Goal: Information Seeking & Learning: Learn about a topic

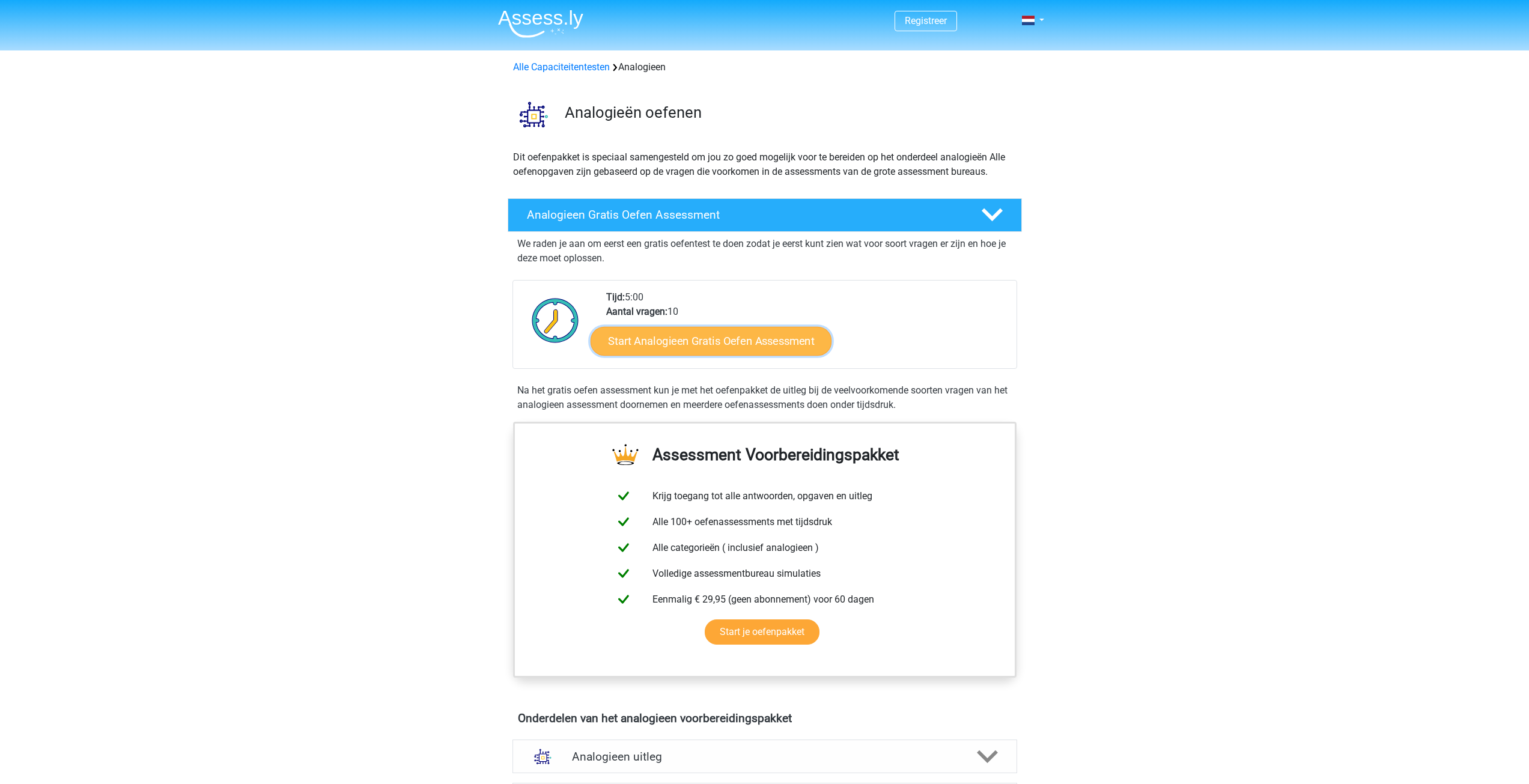
click at [677, 338] on link "Start Analogieen Gratis Oefen Assessment" at bounding box center [711, 340] width 241 height 29
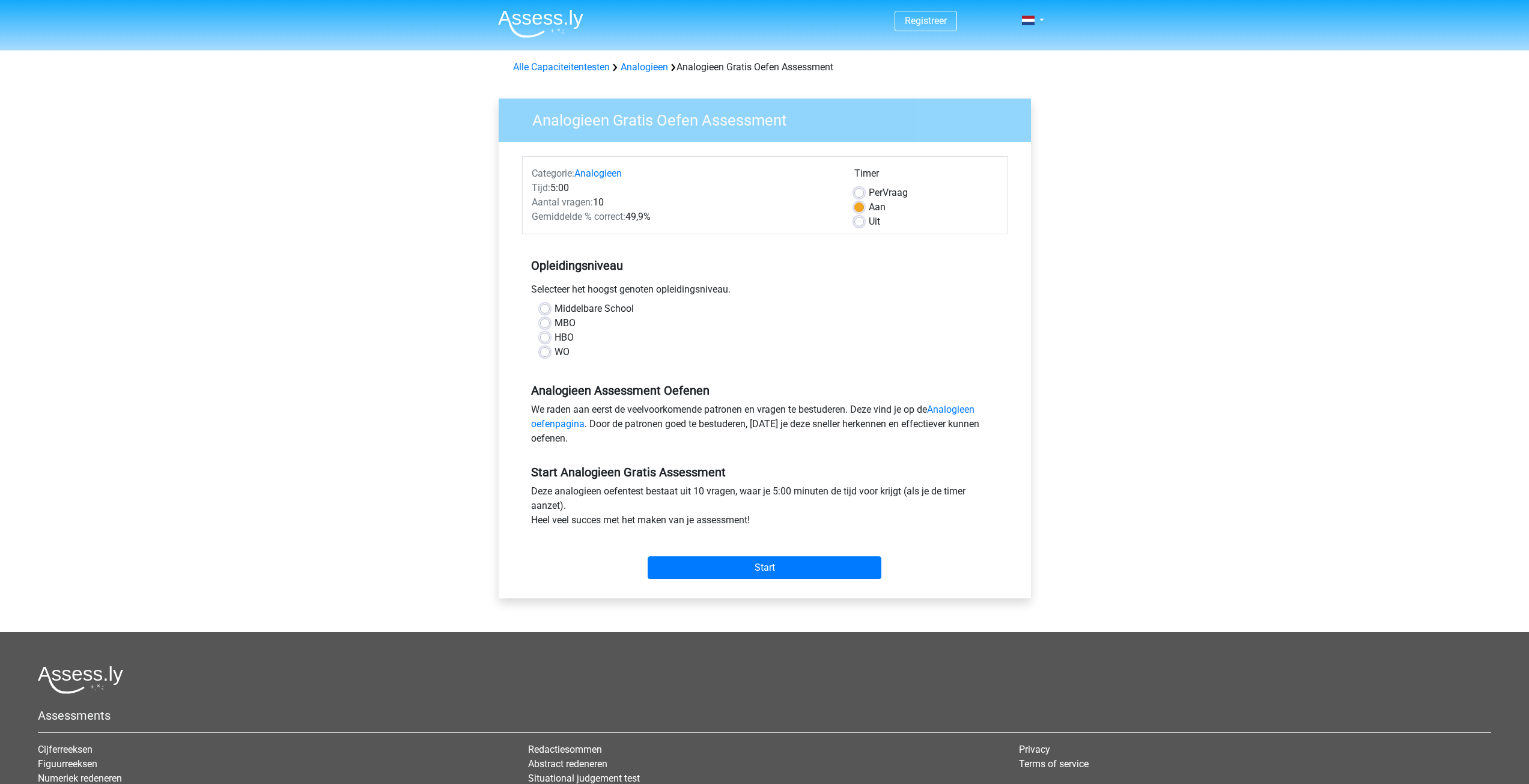
click at [540, 318] on div "MBO" at bounding box center [765, 323] width 449 height 14
click at [555, 321] on label "MBO" at bounding box center [565, 323] width 21 height 14
click at [544, 321] on input "MBO" at bounding box center [545, 323] width 10 height 12
radio input "true"
click at [741, 566] on input "Start" at bounding box center [764, 567] width 233 height 23
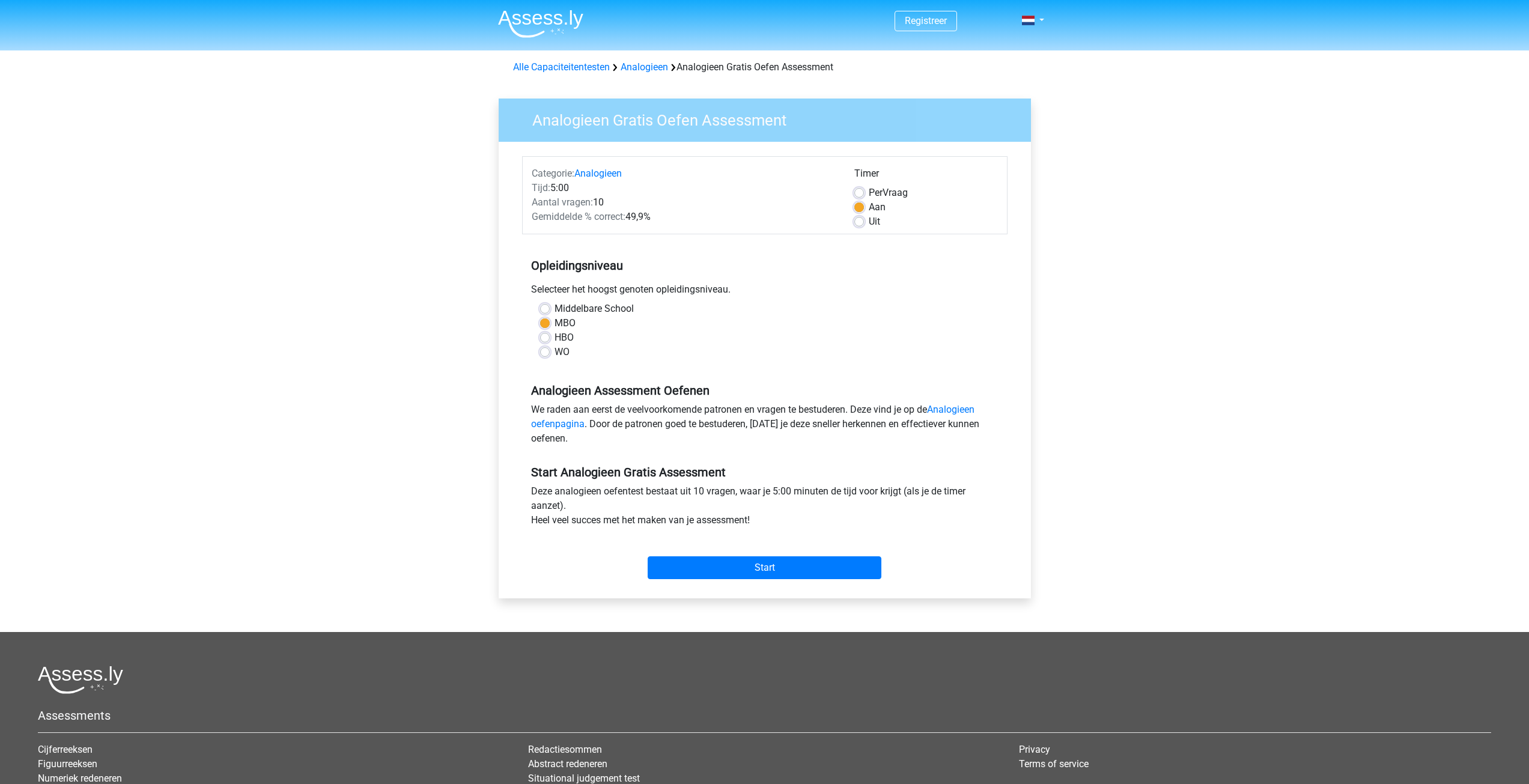
click at [869, 189] on label "Per Vraag" at bounding box center [888, 192] width 39 height 14
click at [857, 189] on input "Per Vraag" at bounding box center [859, 192] width 10 height 12
radio input "true"
click at [589, 67] on link "Alle Capaciteitentesten" at bounding box center [561, 66] width 97 height 12
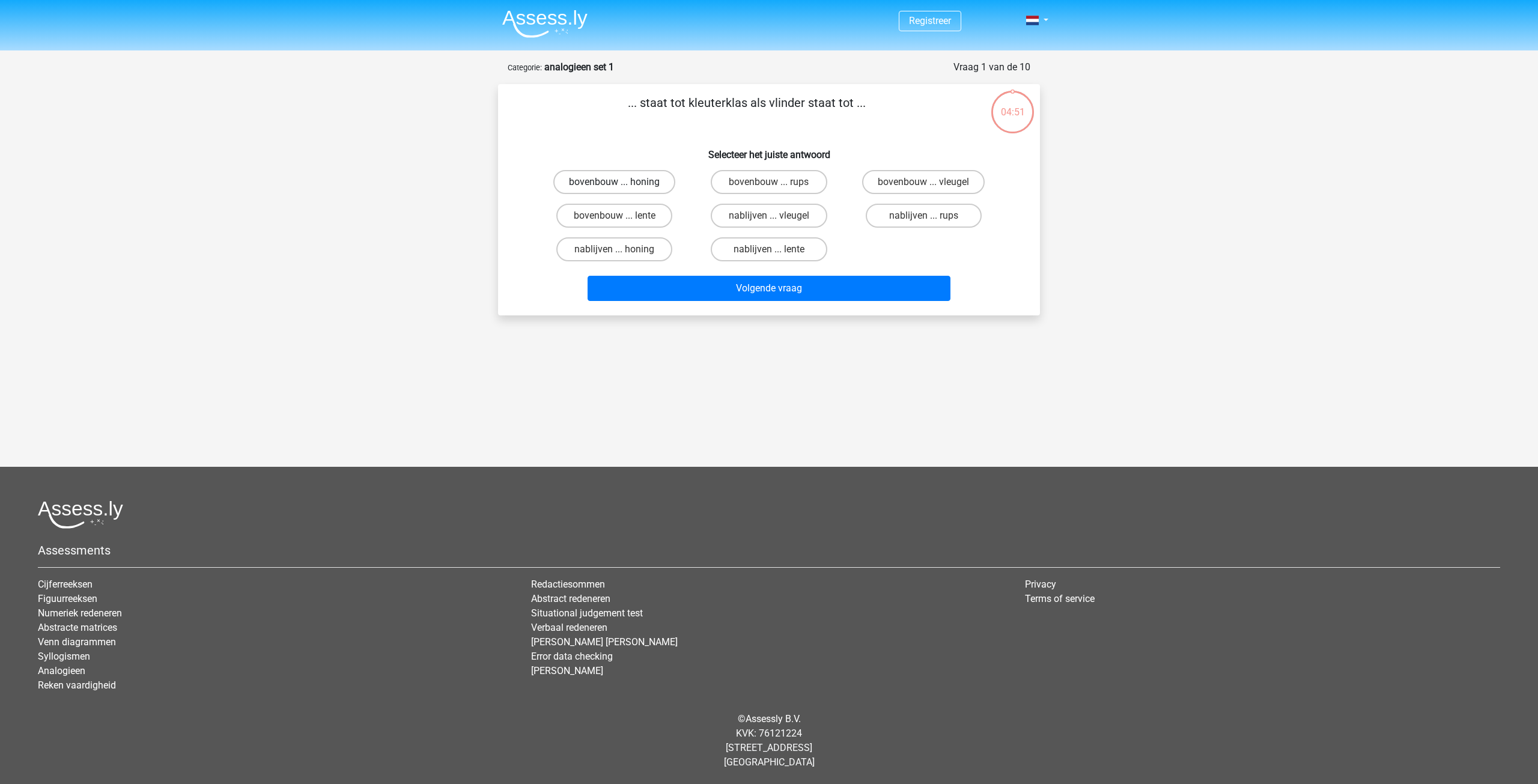
click at [590, 186] on label "bovenbouw ... honing" at bounding box center [614, 181] width 122 height 24
click at [615, 186] on input "bovenbouw ... honing" at bounding box center [618, 186] width 8 height 8
radio input "true"
drag, startPoint x: 944, startPoint y: 186, endPoint x: 934, endPoint y: 186, distance: 10.0
click at [944, 187] on label "bovenbouw ... vleugel" at bounding box center [923, 181] width 123 height 24
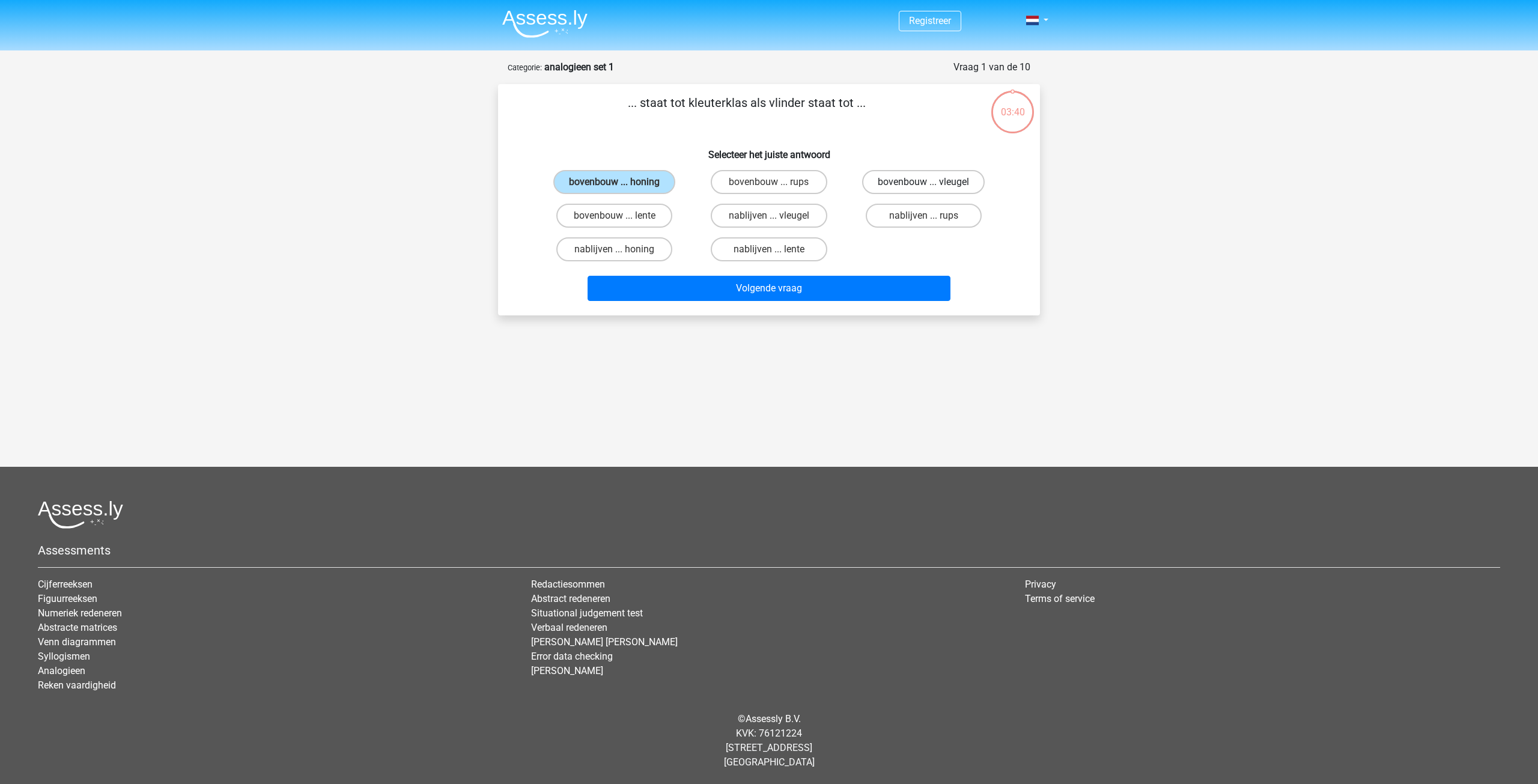
click at [931, 187] on input "bovenbouw ... vleugel" at bounding box center [927, 186] width 8 height 8
radio input "true"
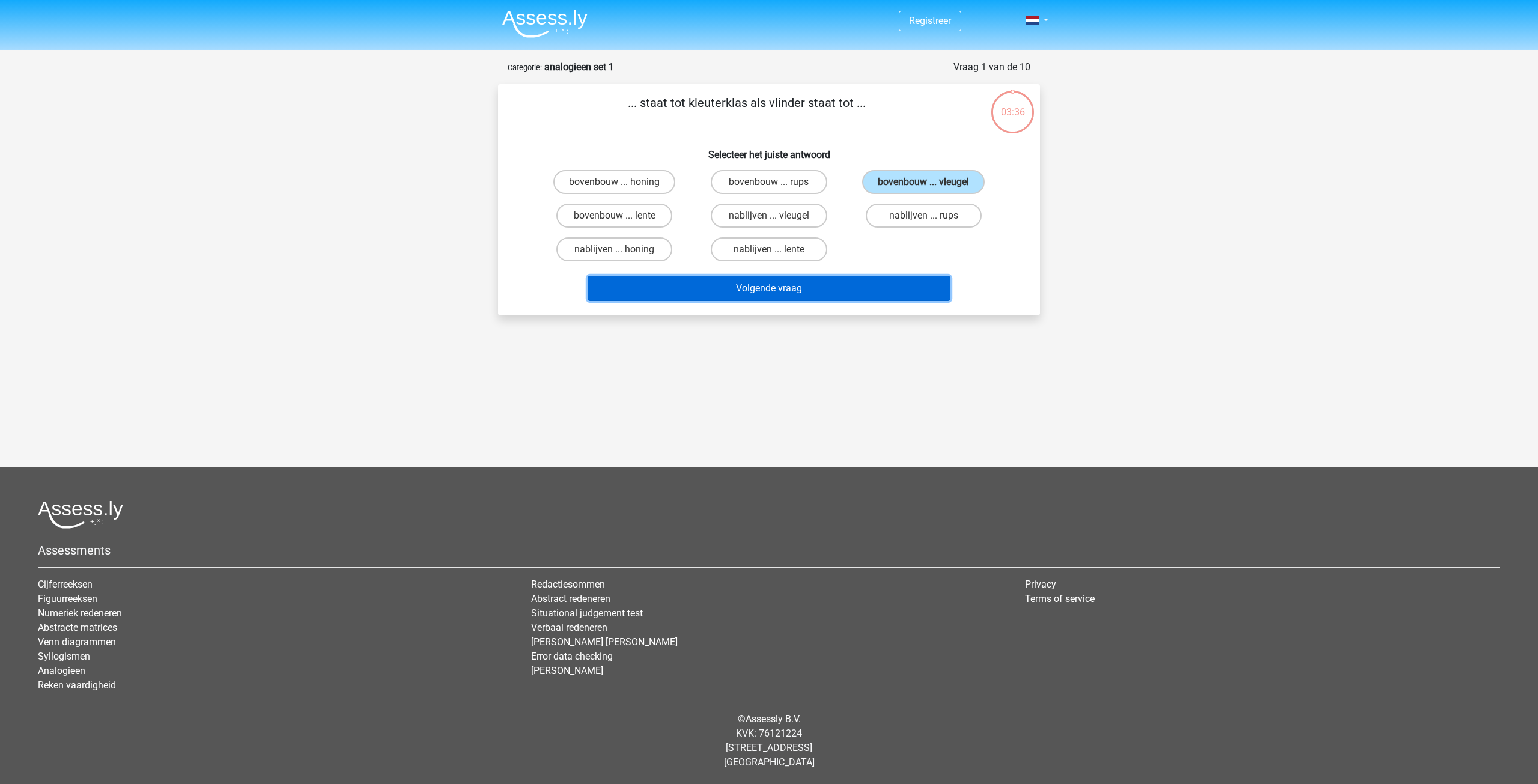
click at [772, 281] on button "Volgende vraag" at bounding box center [769, 288] width 364 height 25
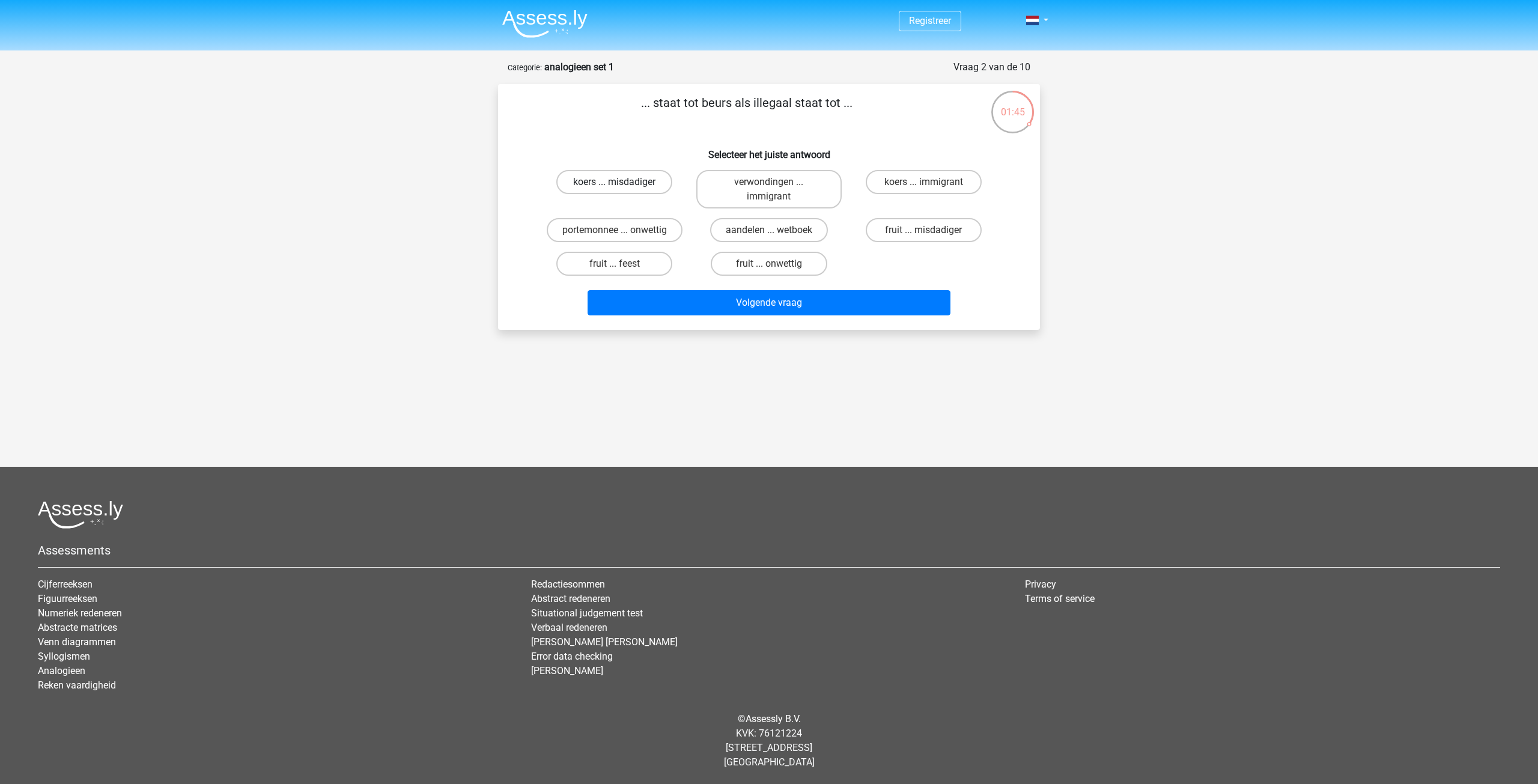
click at [651, 174] on label "koers ... misdadiger" at bounding box center [614, 181] width 116 height 24
click at [622, 182] on input "koers ... misdadiger" at bounding box center [618, 186] width 8 height 8
radio input "true"
click at [755, 234] on label "aandelen ... wetboek" at bounding box center [769, 229] width 118 height 24
click at [769, 234] on input "aandelen ... wetboek" at bounding box center [772, 233] width 8 height 8
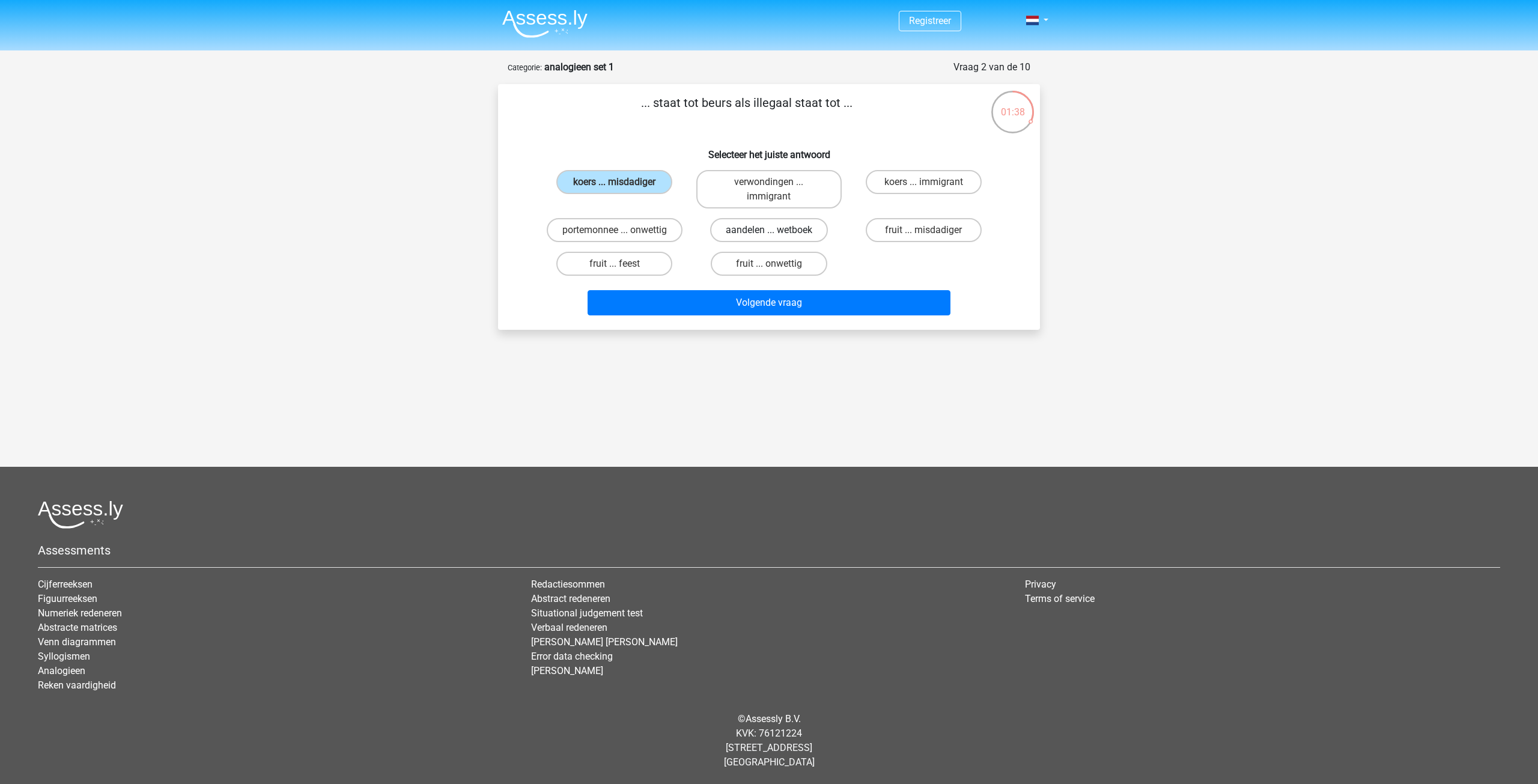
radio input "true"
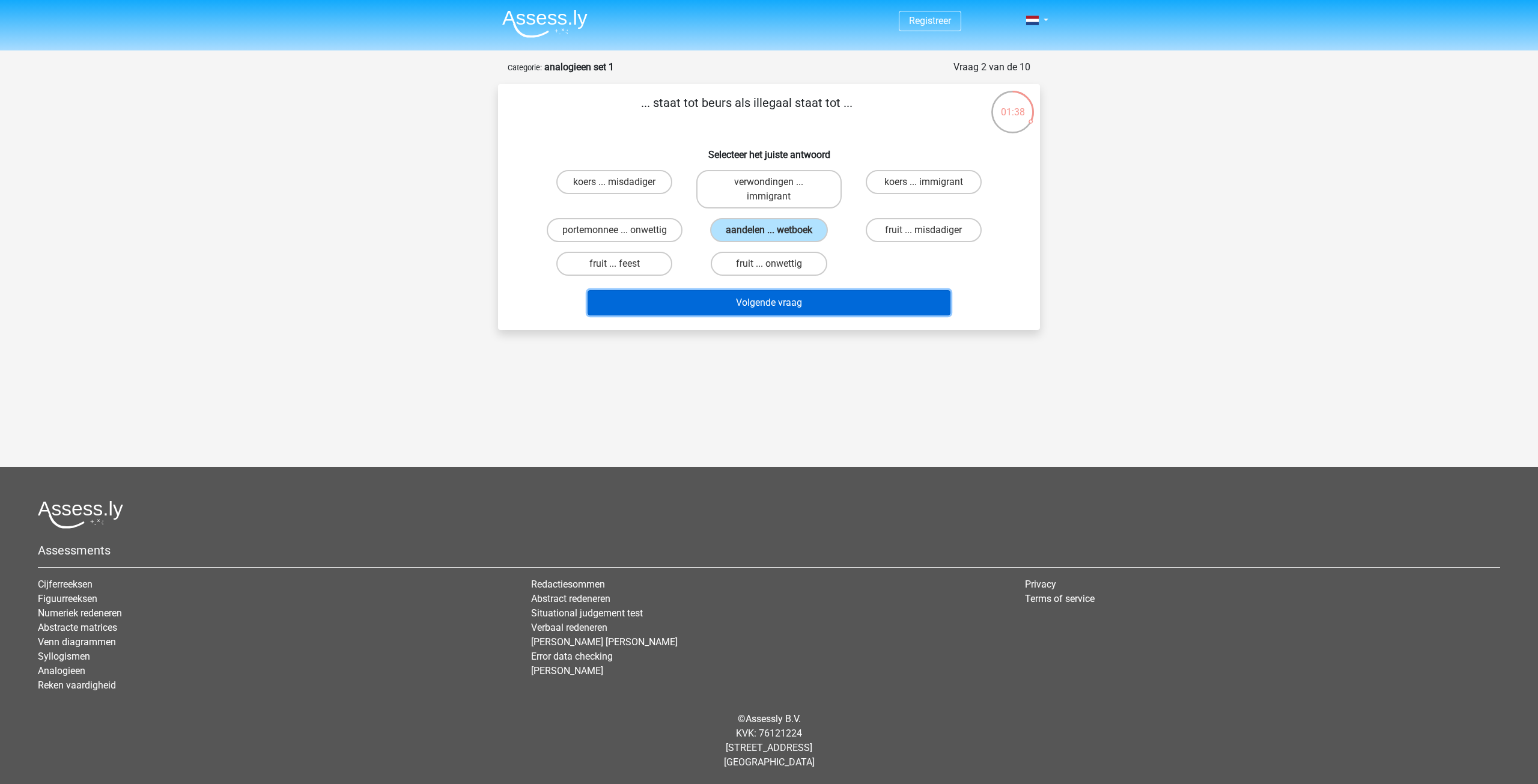
click at [792, 296] on button "Volgende vraag" at bounding box center [769, 303] width 364 height 25
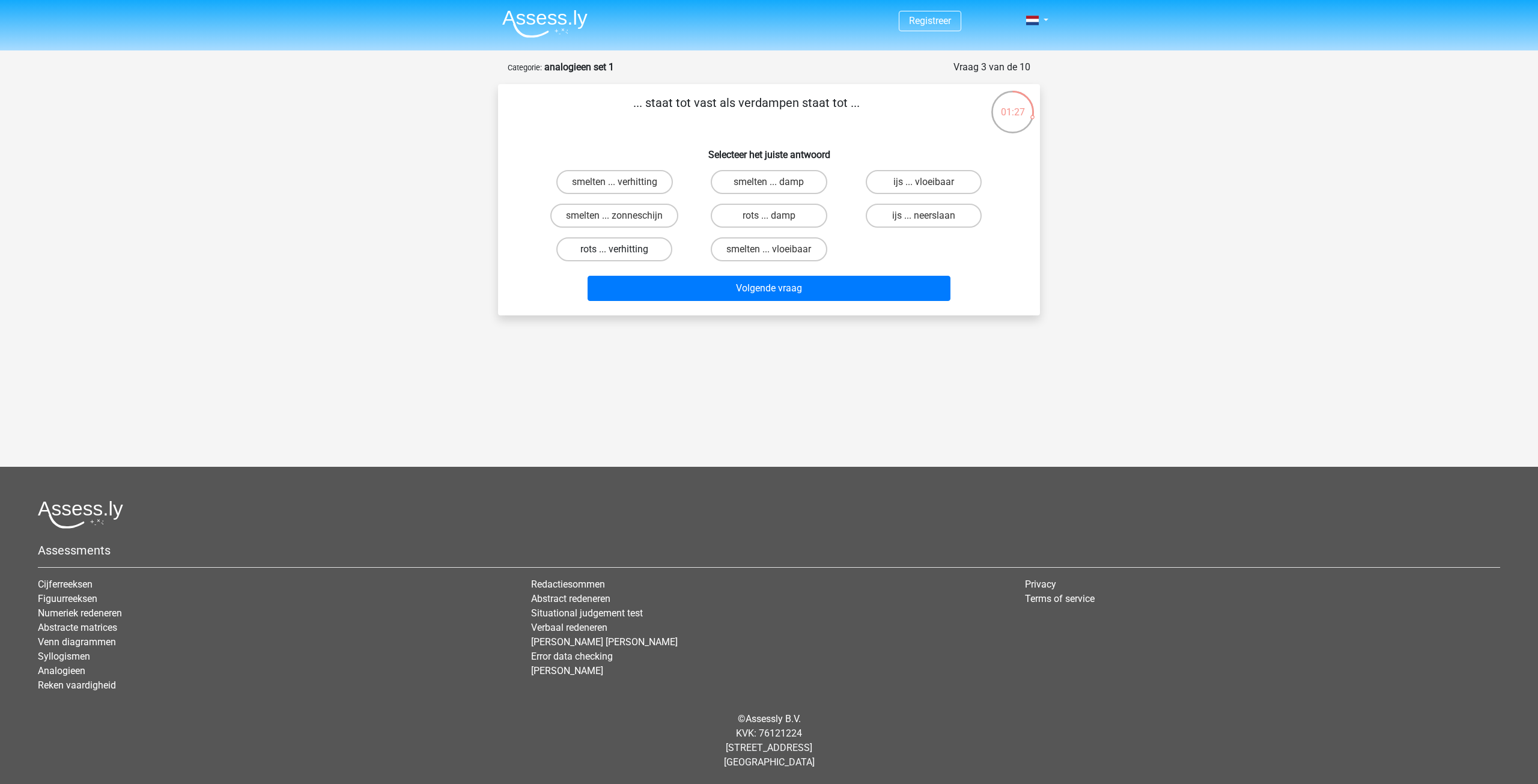
click at [613, 250] on label "rots ... verhitting" at bounding box center [614, 249] width 116 height 24
click at [615, 250] on input "rots ... verhitting" at bounding box center [618, 253] width 8 height 8
radio input "true"
click at [597, 212] on label "smelten ... zonneschijn" at bounding box center [614, 215] width 128 height 24
click at [615, 216] on input "smelten ... zonneschijn" at bounding box center [618, 219] width 8 height 8
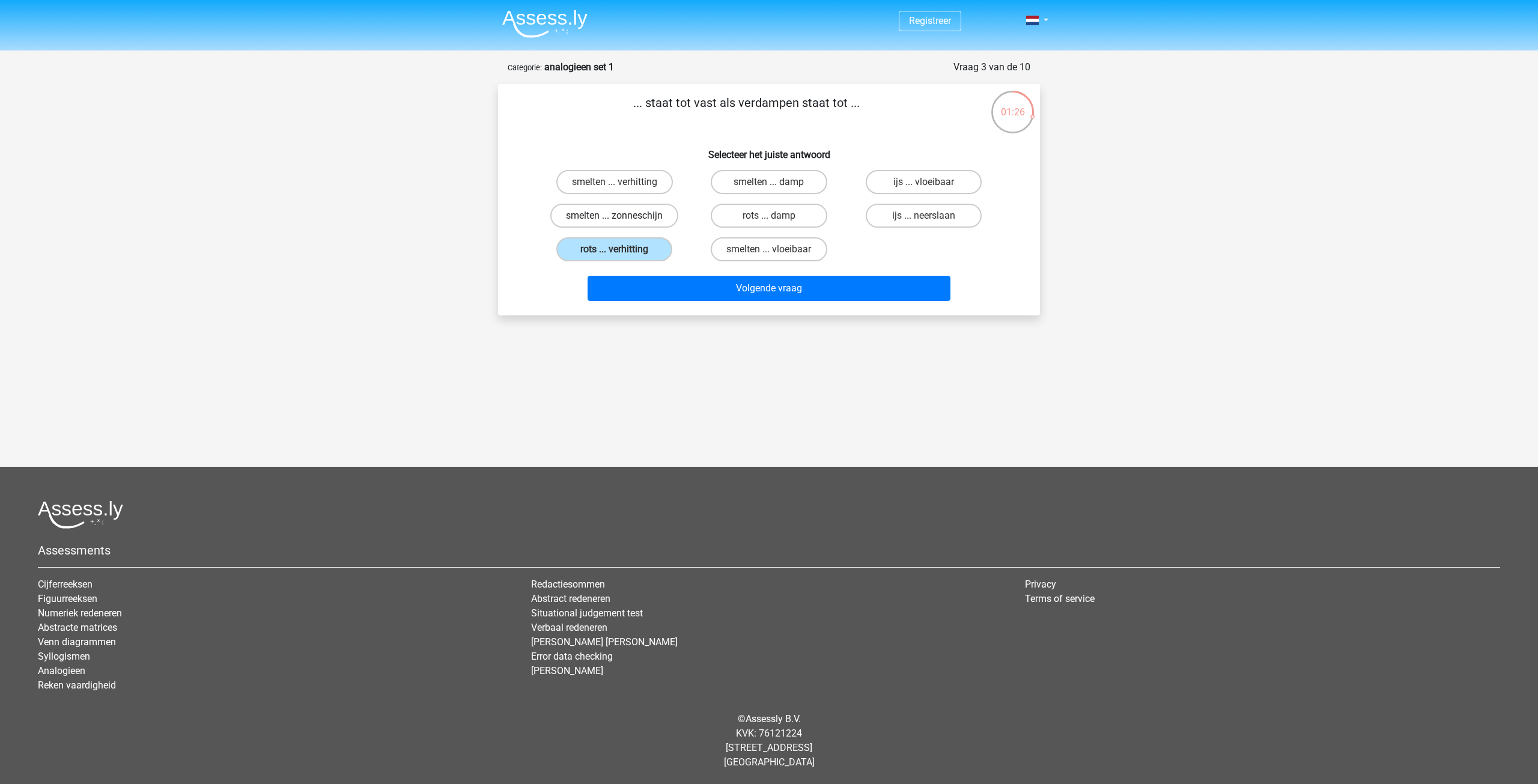
radio input "true"
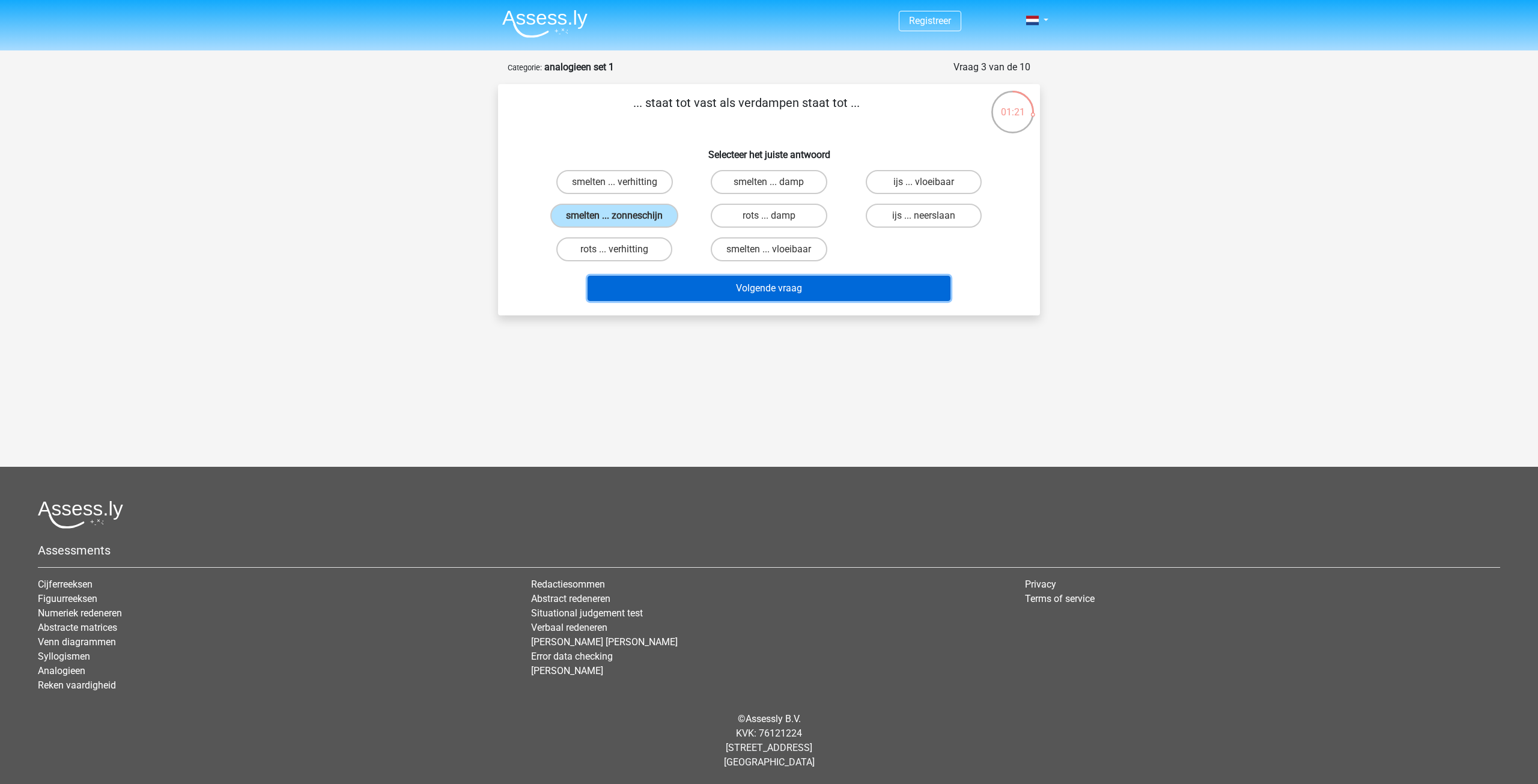
click at [736, 287] on button "Volgende vraag" at bounding box center [769, 288] width 364 height 25
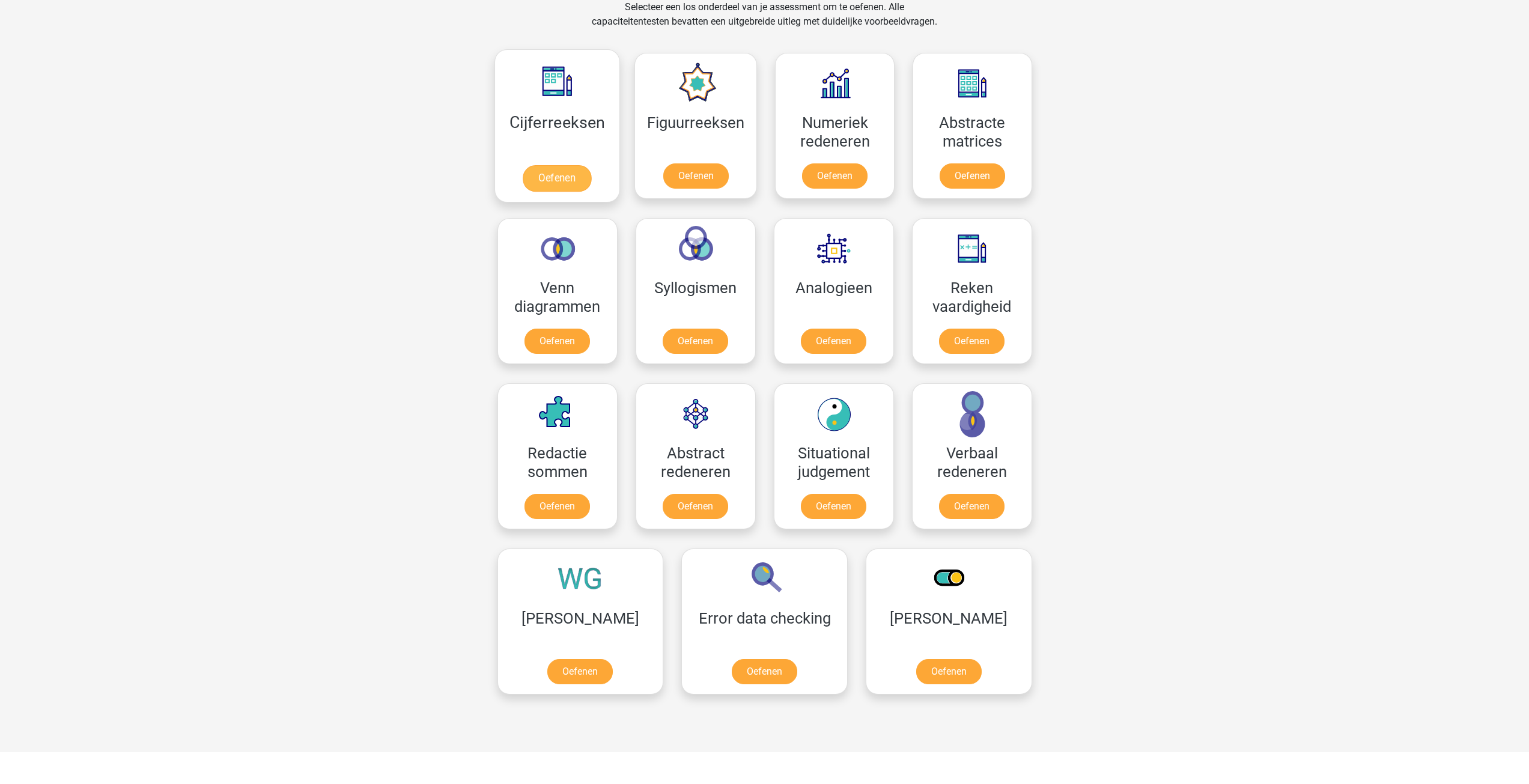
scroll to position [511, 0]
click at [564, 176] on link "Oefenen" at bounding box center [557, 178] width 68 height 27
click at [561, 342] on link "Oefenen" at bounding box center [557, 344] width 68 height 27
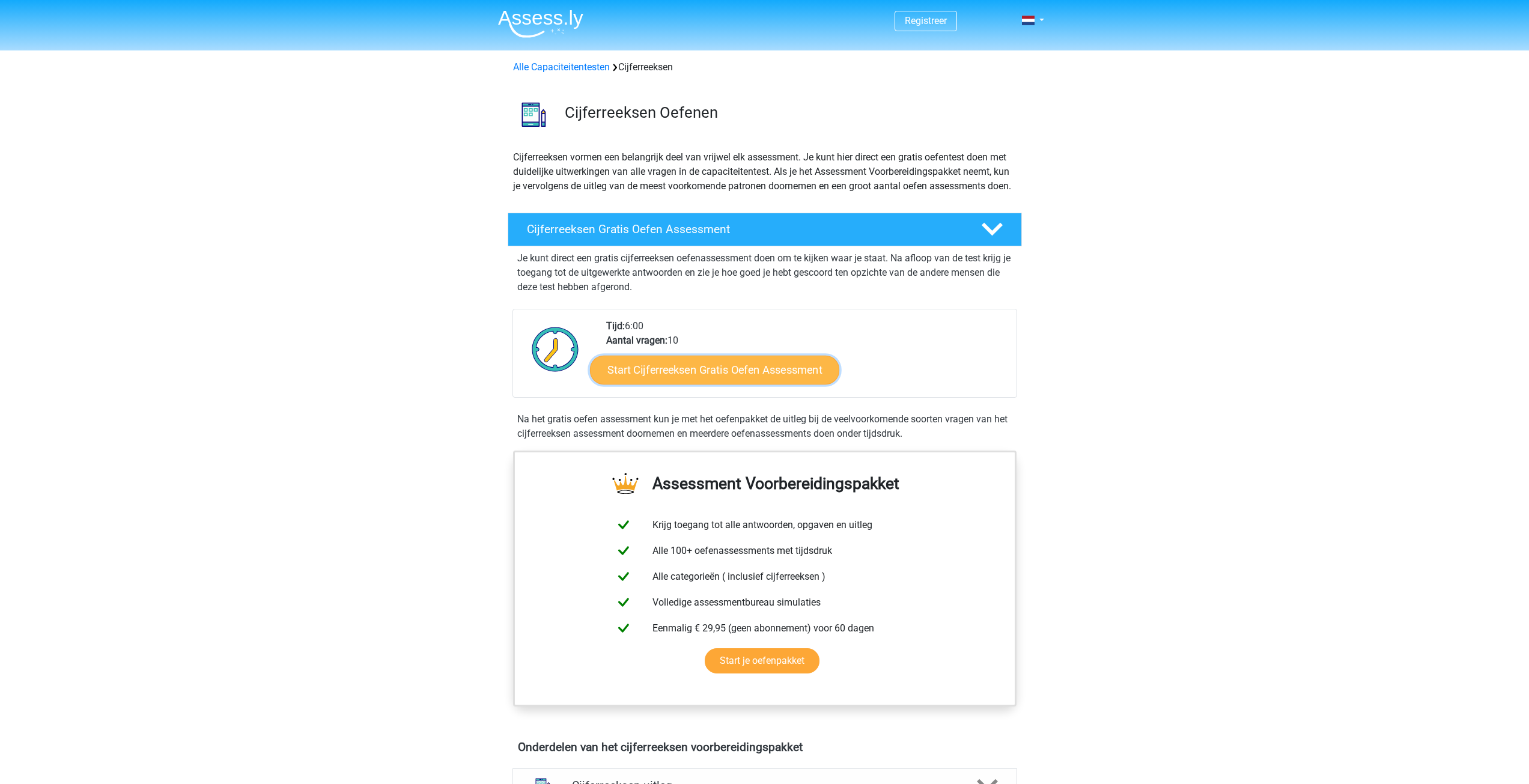
click at [733, 384] on link "Start Cijferreeksen Gratis Oefen Assessment" at bounding box center [715, 370] width 249 height 29
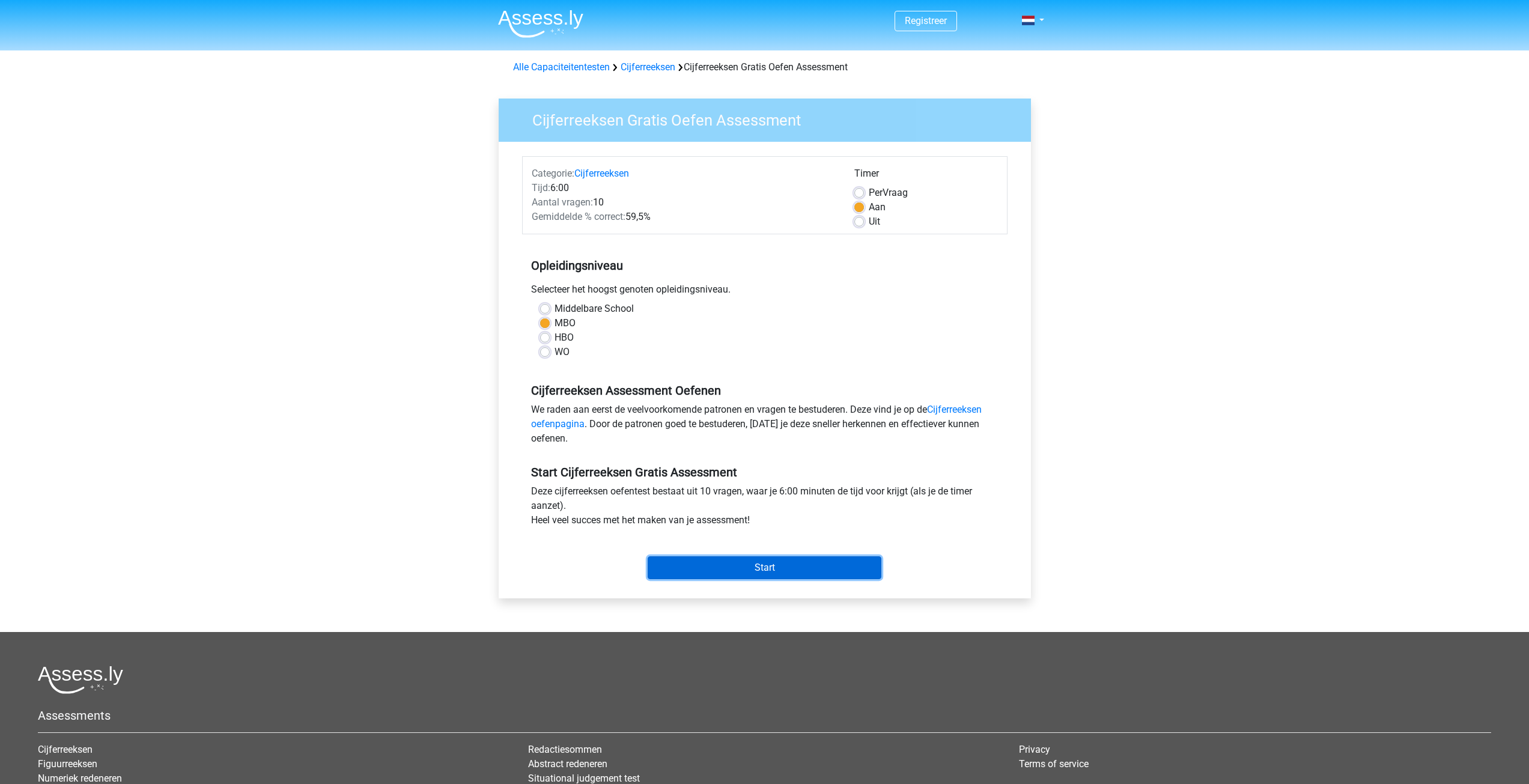
click at [771, 568] on input "Start" at bounding box center [764, 567] width 233 height 23
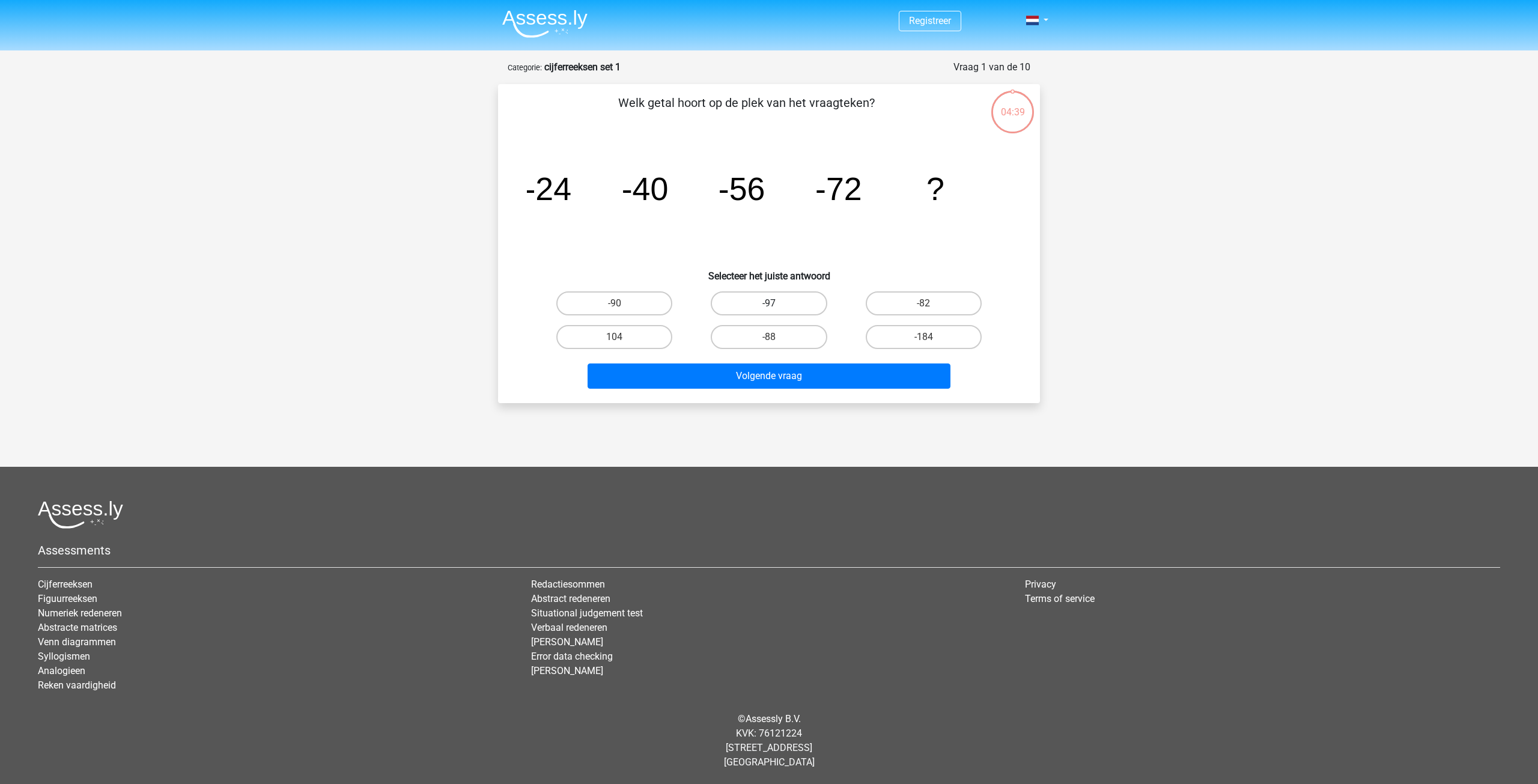
click at [777, 308] on label "-97" at bounding box center [768, 303] width 116 height 24
click at [777, 308] on input "-97" at bounding box center [772, 307] width 8 height 8
radio input "true"
drag, startPoint x: 911, startPoint y: 388, endPoint x: 904, endPoint y: 389, distance: 7.1
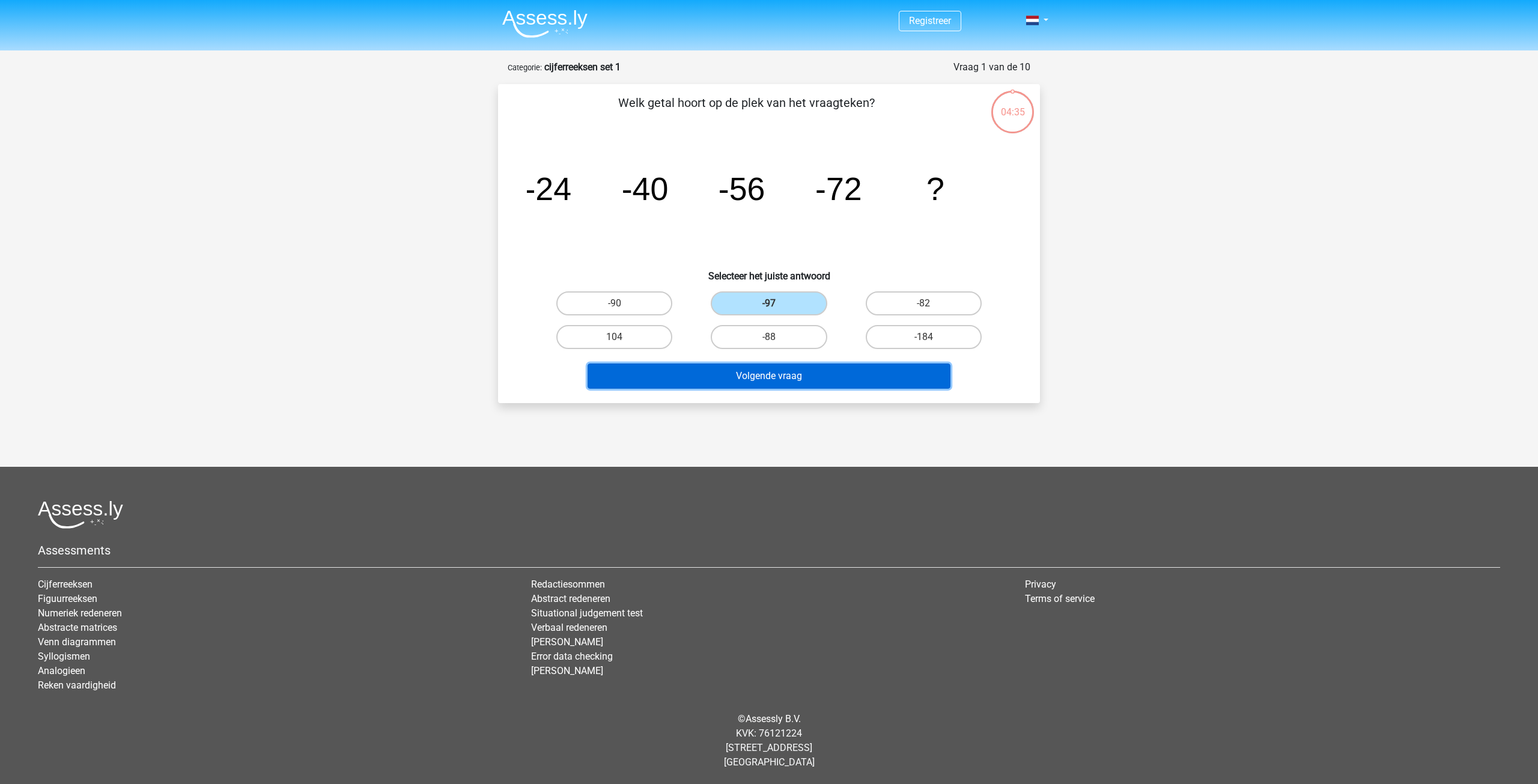
click at [837, 383] on button "Volgende vraag" at bounding box center [769, 376] width 364 height 25
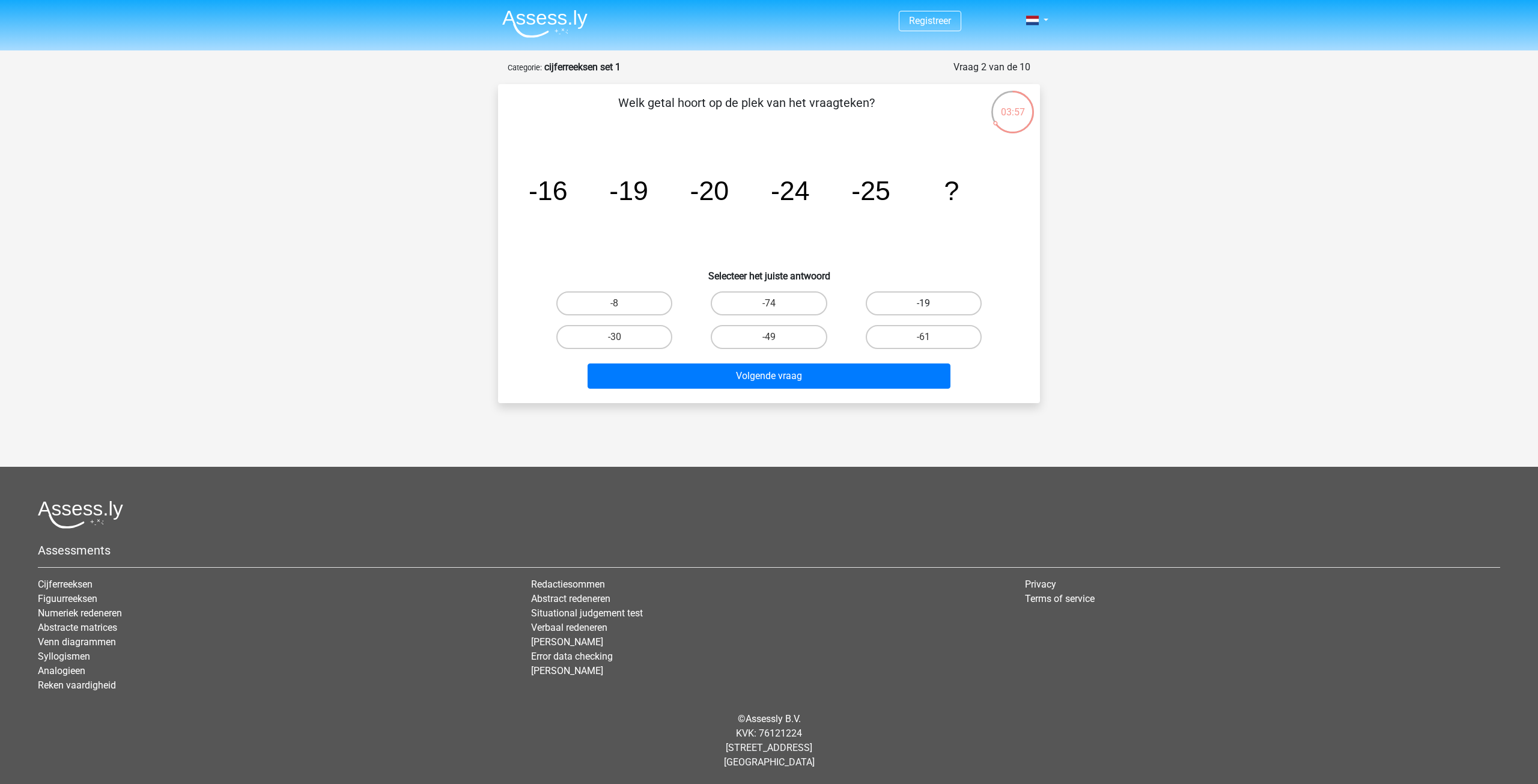
click at [928, 300] on label "-19" at bounding box center [923, 303] width 116 height 24
click at [928, 303] on input "-19" at bounding box center [927, 307] width 8 height 8
radio input "true"
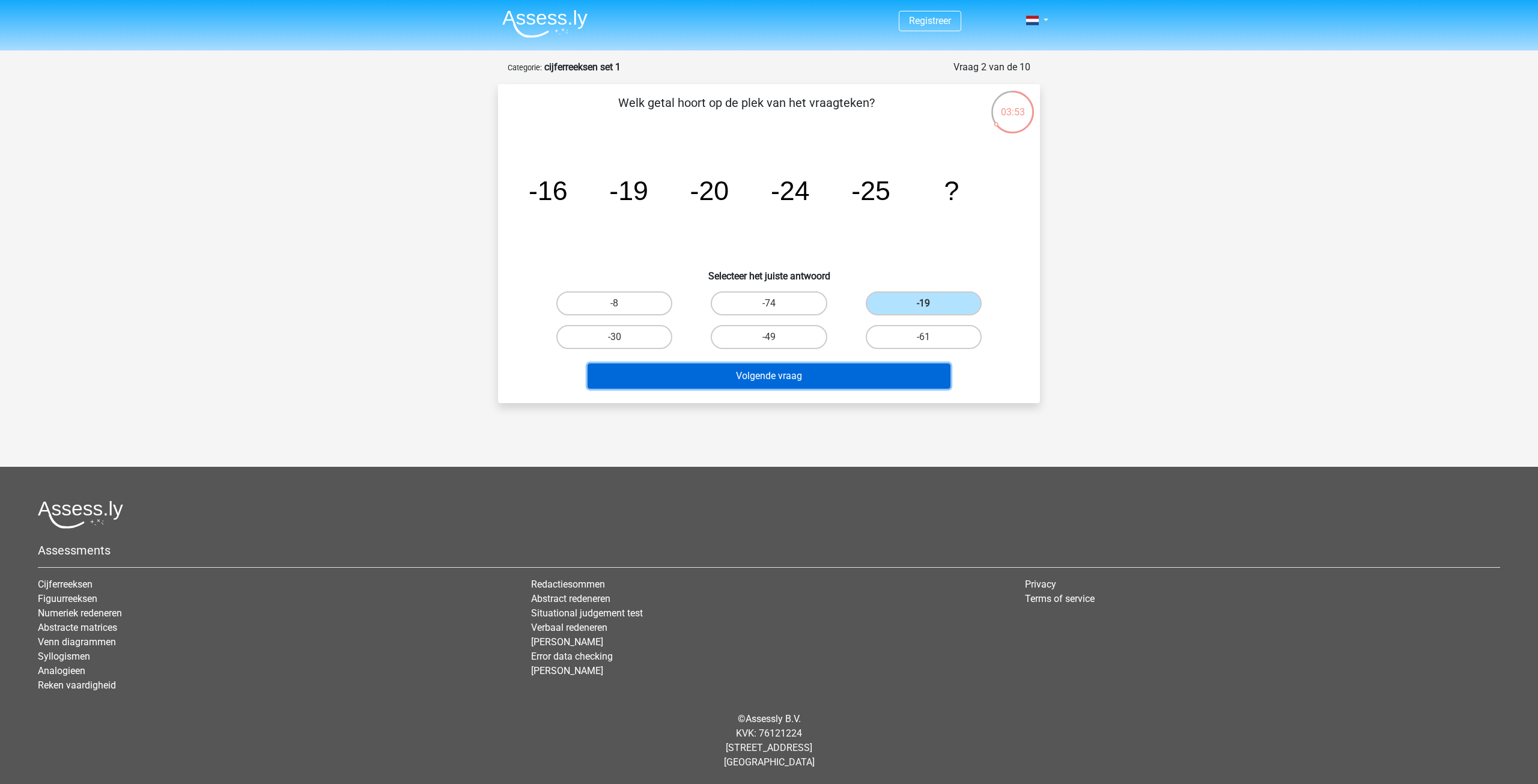
click at [821, 381] on button "Volgende vraag" at bounding box center [769, 376] width 364 height 25
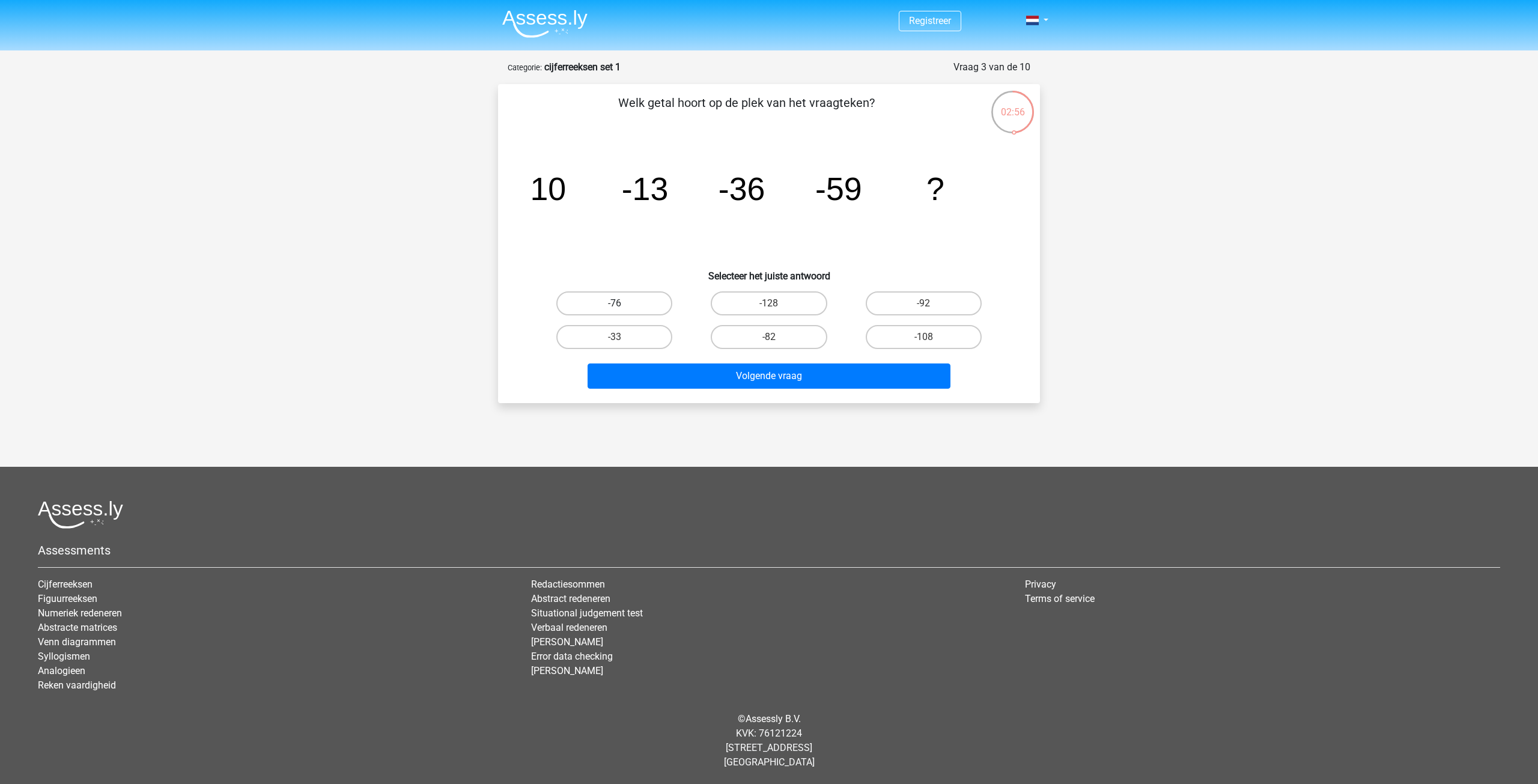
click at [654, 307] on label "-76" at bounding box center [614, 303] width 116 height 24
click at [622, 307] on input "-76" at bounding box center [618, 307] width 8 height 8
radio input "true"
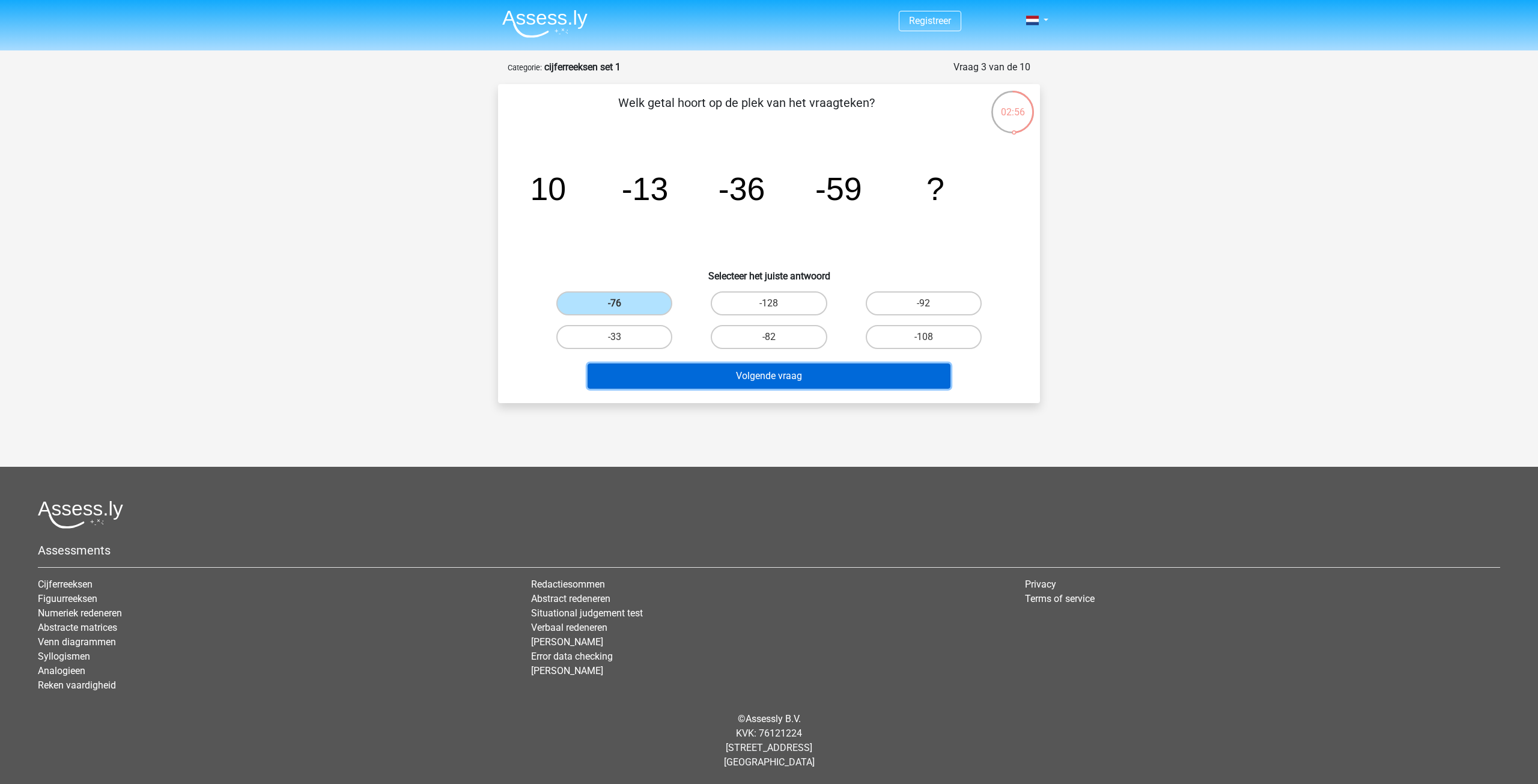
click at [790, 375] on button "Volgende vraag" at bounding box center [769, 376] width 364 height 25
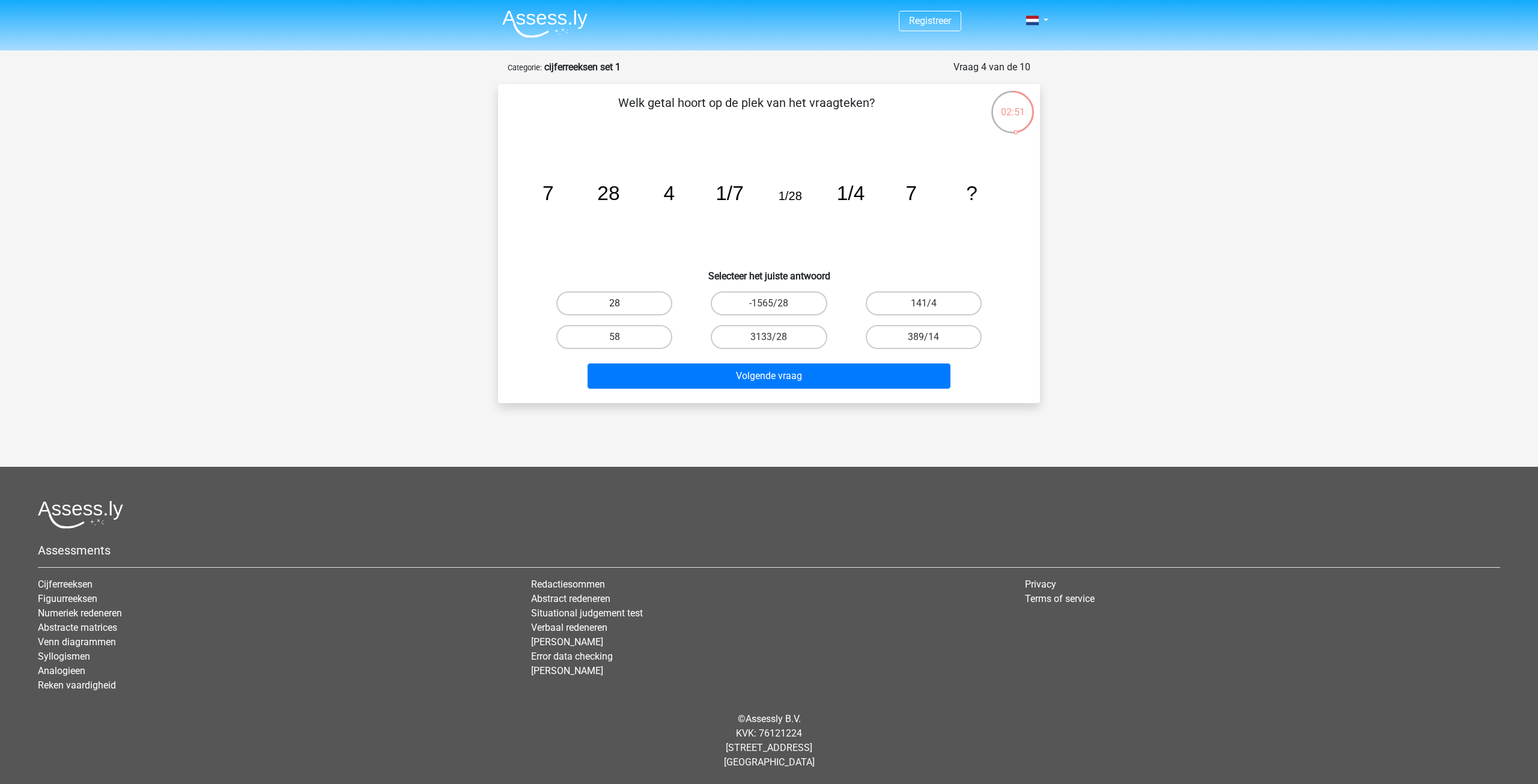
click at [625, 304] on label "28" at bounding box center [614, 303] width 116 height 24
click at [622, 304] on input "28" at bounding box center [618, 307] width 8 height 8
radio input "true"
click at [747, 390] on div "Volgende vraag" at bounding box center [768, 379] width 464 height 30
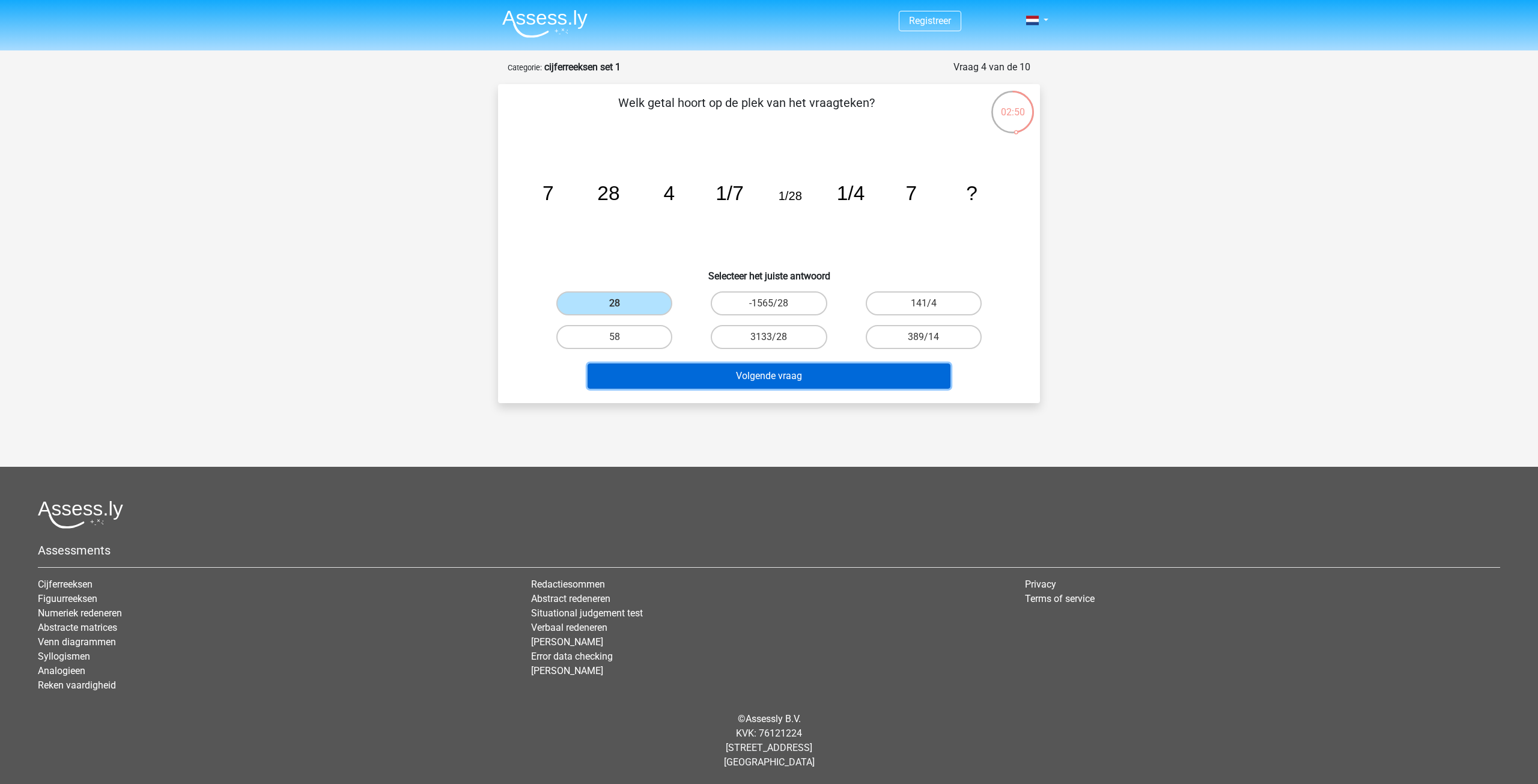
click at [749, 380] on button "Volgende vraag" at bounding box center [769, 376] width 364 height 25
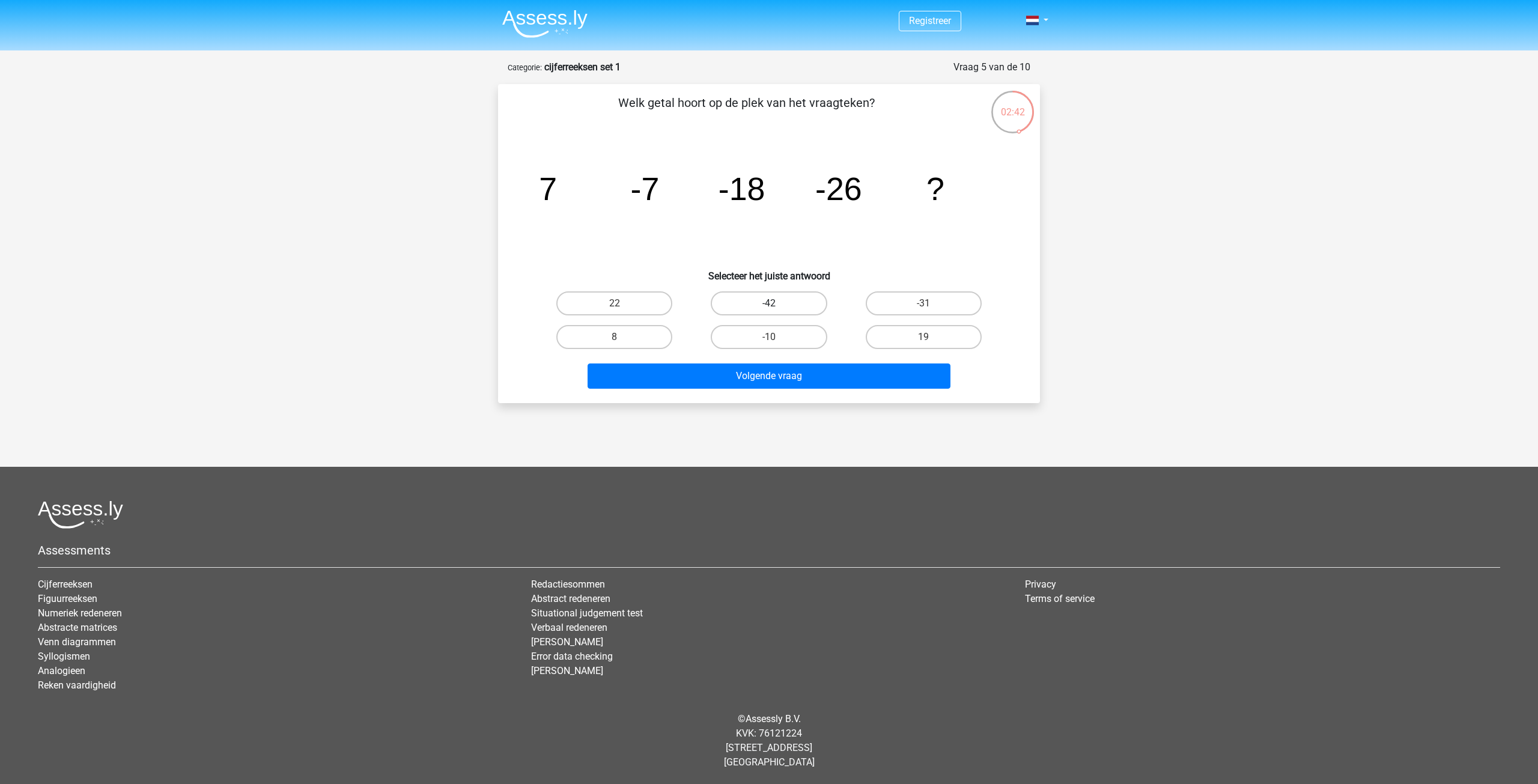
click at [779, 308] on label "-42" at bounding box center [768, 303] width 116 height 24
click at [777, 308] on input "-42" at bounding box center [772, 307] width 8 height 8
radio input "true"
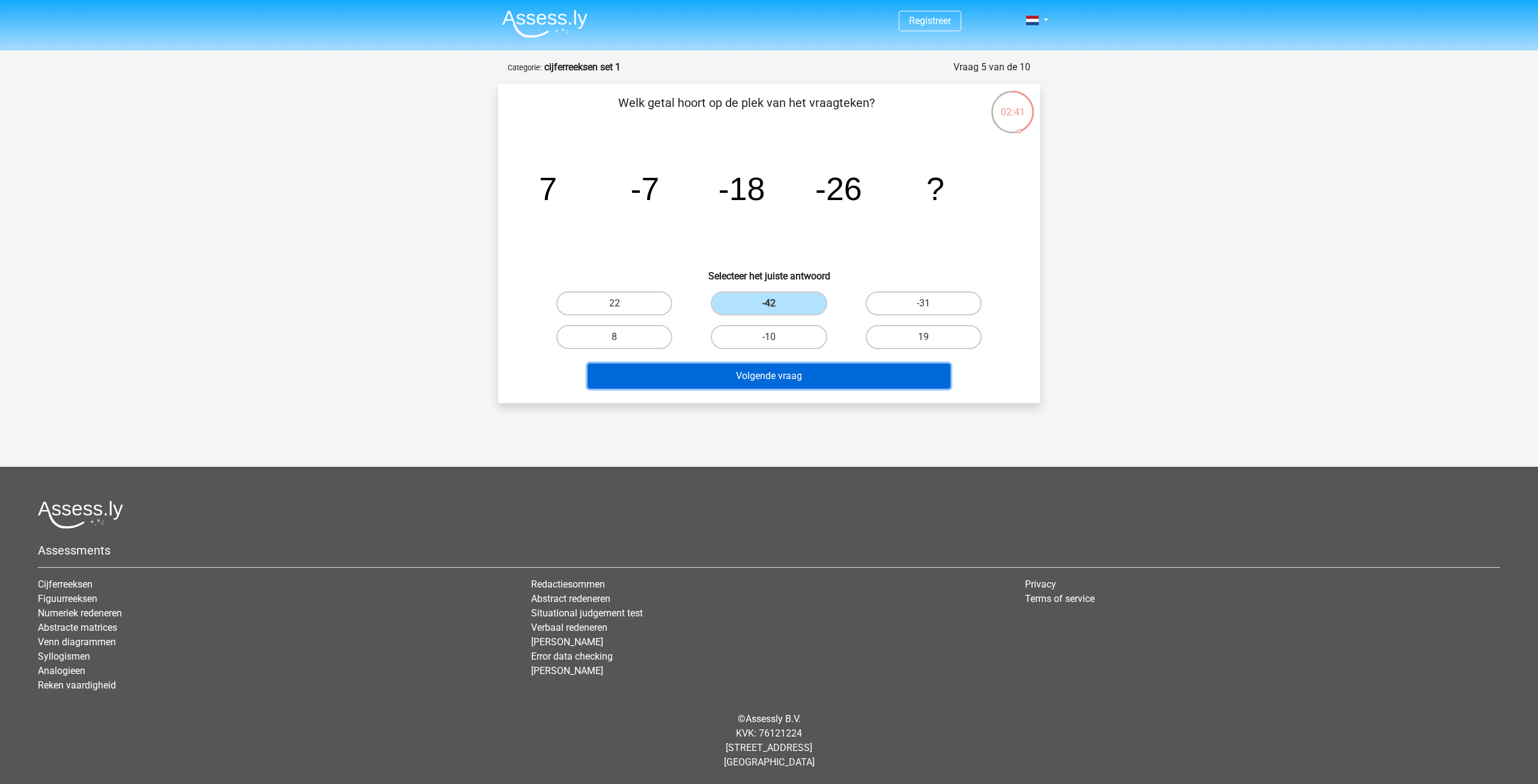
click at [844, 385] on button "Volgende vraag" at bounding box center [769, 376] width 364 height 25
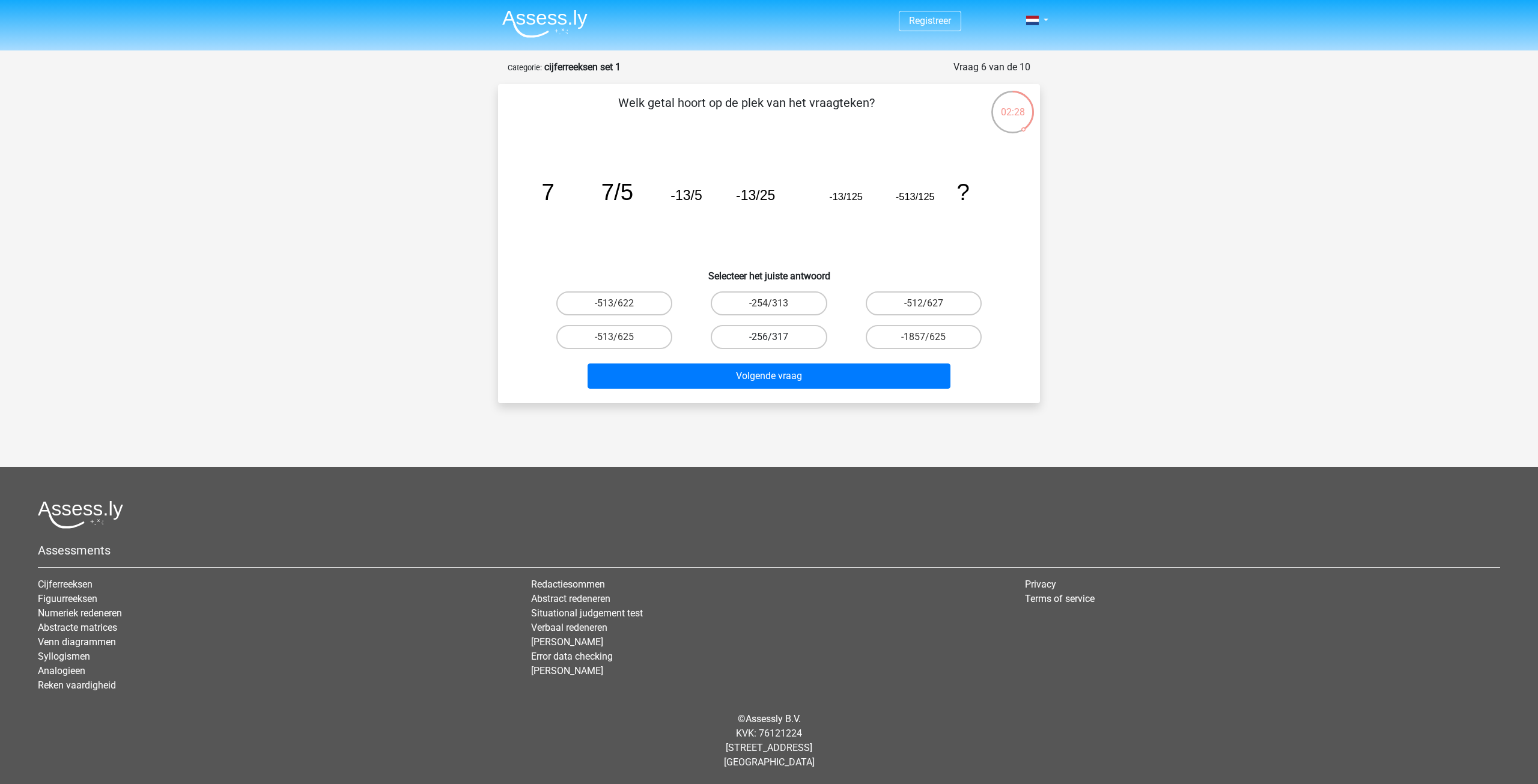
click at [788, 331] on label "-256/317" at bounding box center [768, 337] width 116 height 24
click at [777, 337] on input "-256/317" at bounding box center [772, 340] width 8 height 8
radio input "true"
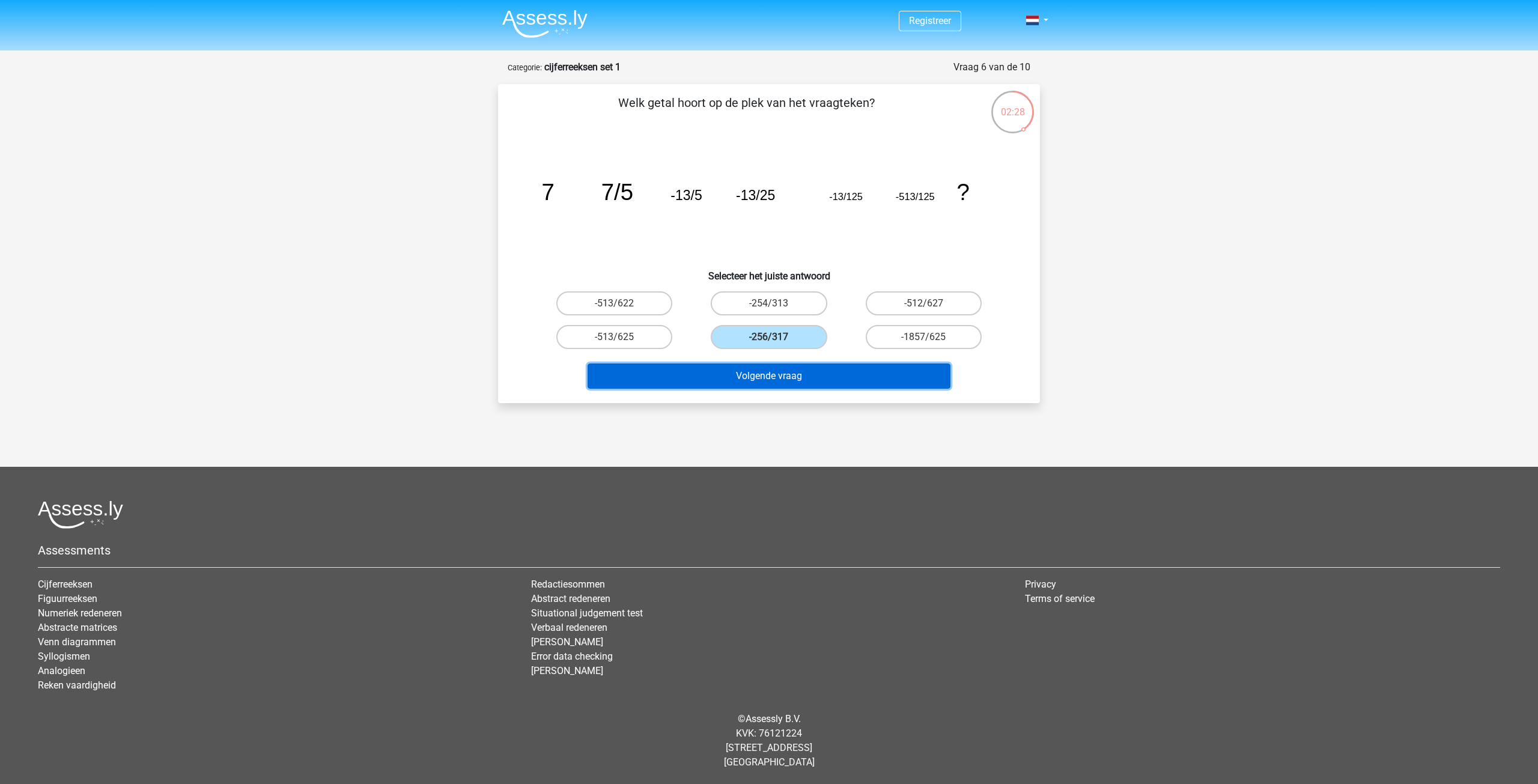
click at [822, 378] on button "Volgende vraag" at bounding box center [769, 376] width 364 height 25
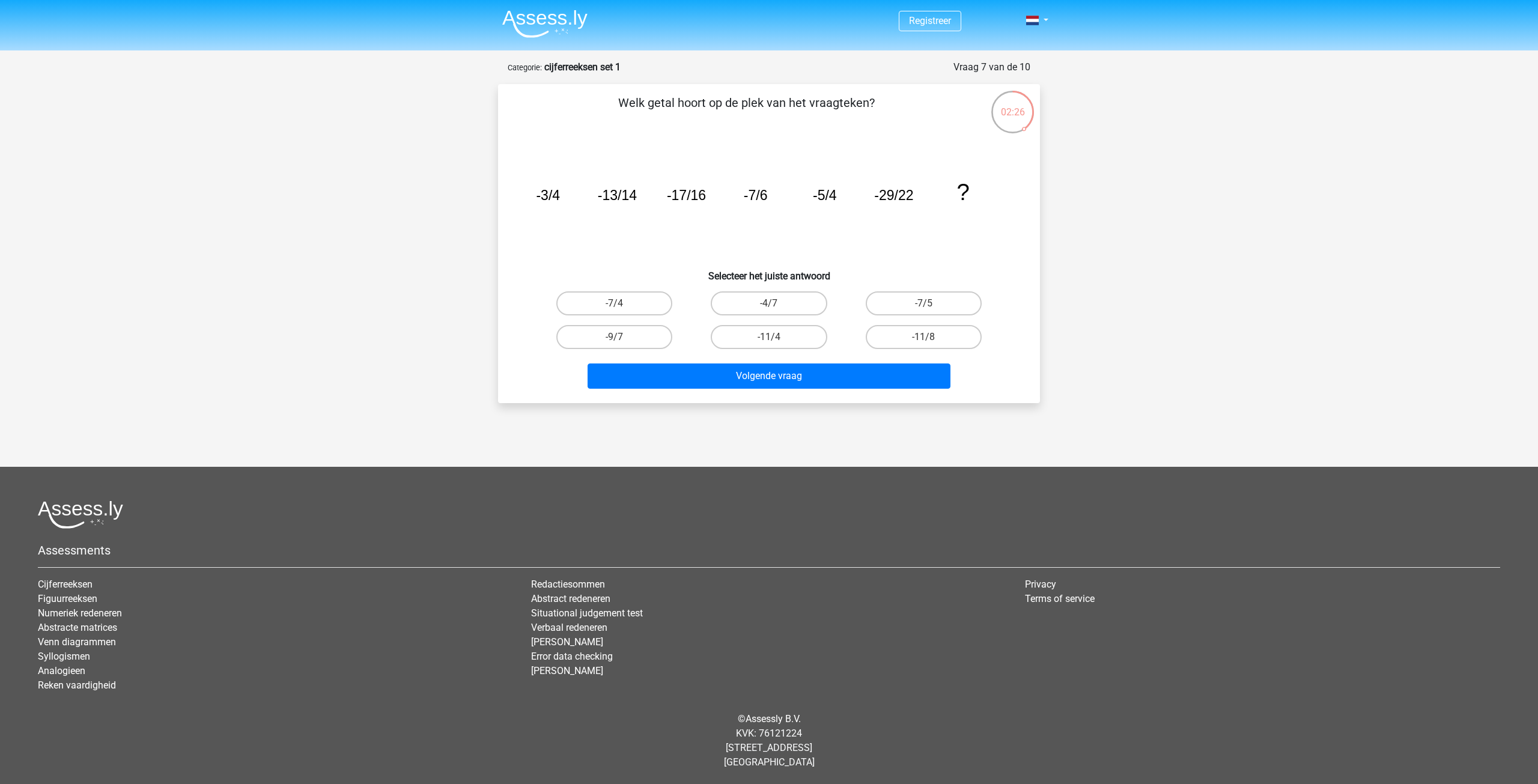
click at [913, 288] on div "-7/5" at bounding box center [923, 303] width 154 height 34
click at [635, 302] on label "-7/4" at bounding box center [614, 303] width 116 height 24
click at [622, 303] on input "-7/4" at bounding box center [618, 307] width 8 height 8
radio input "true"
click at [894, 340] on label "-11/8" at bounding box center [923, 337] width 116 height 24
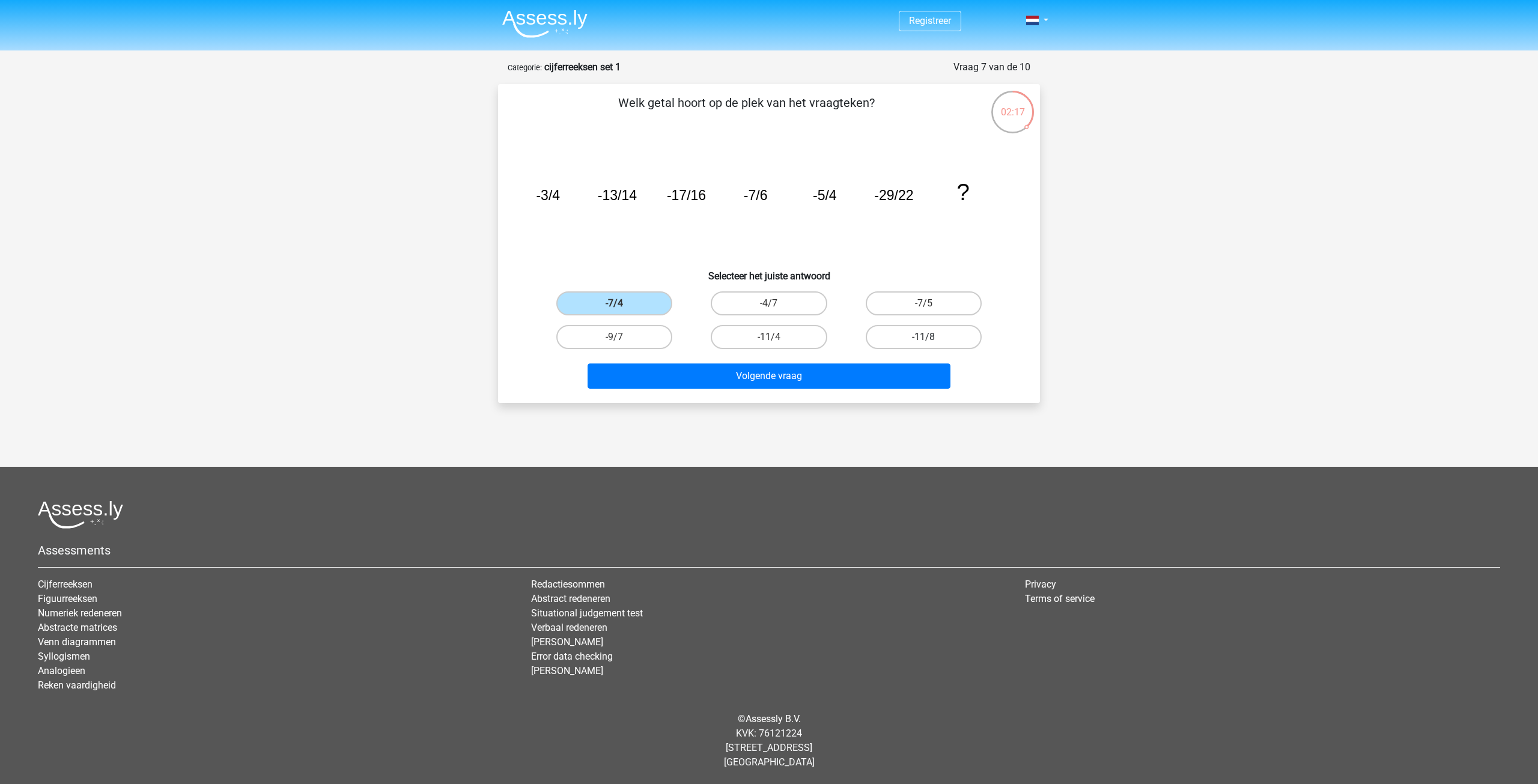
click at [924, 340] on input "-11/8" at bounding box center [927, 340] width 8 height 8
radio input "true"
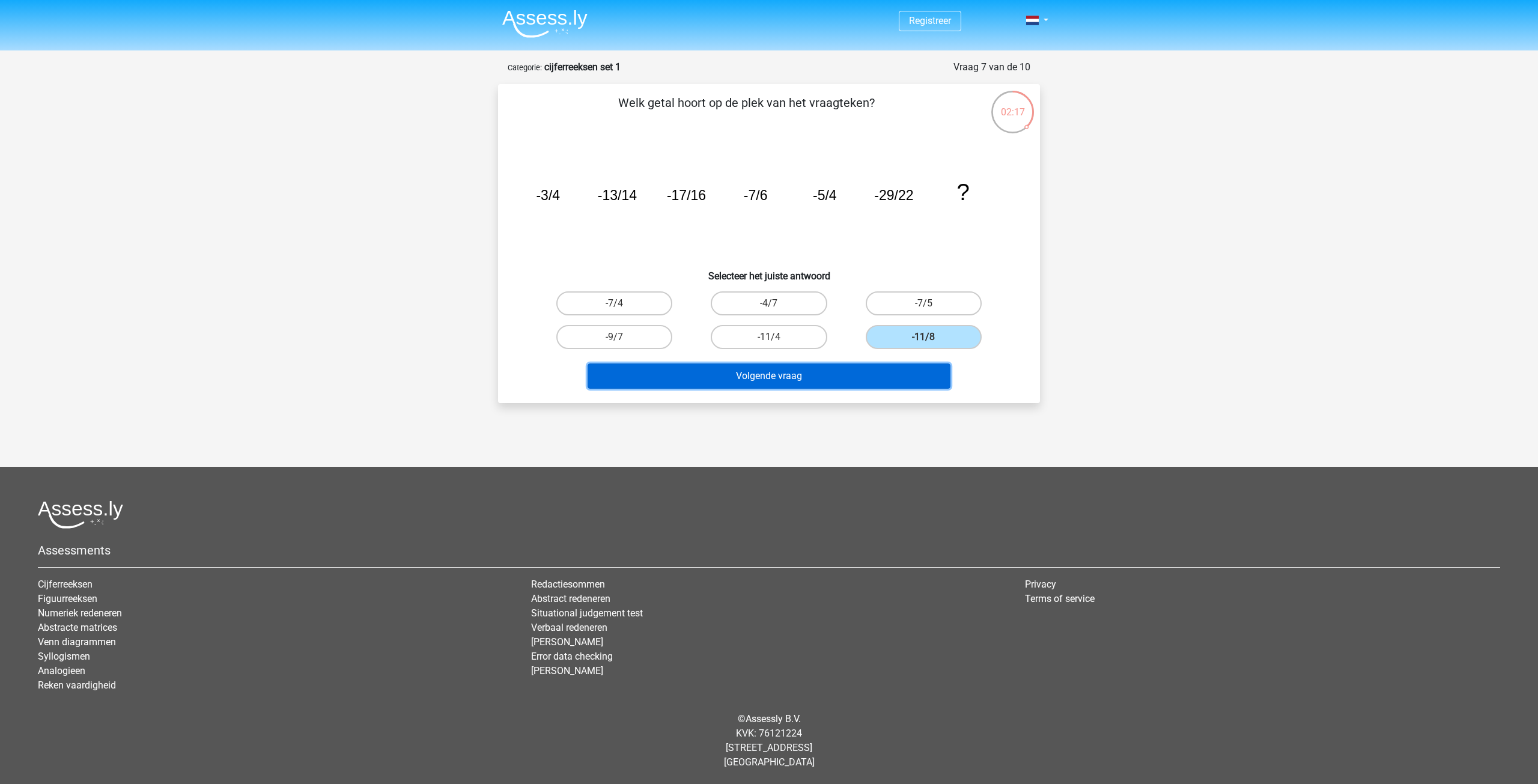
click at [867, 374] on button "Volgende vraag" at bounding box center [769, 376] width 364 height 25
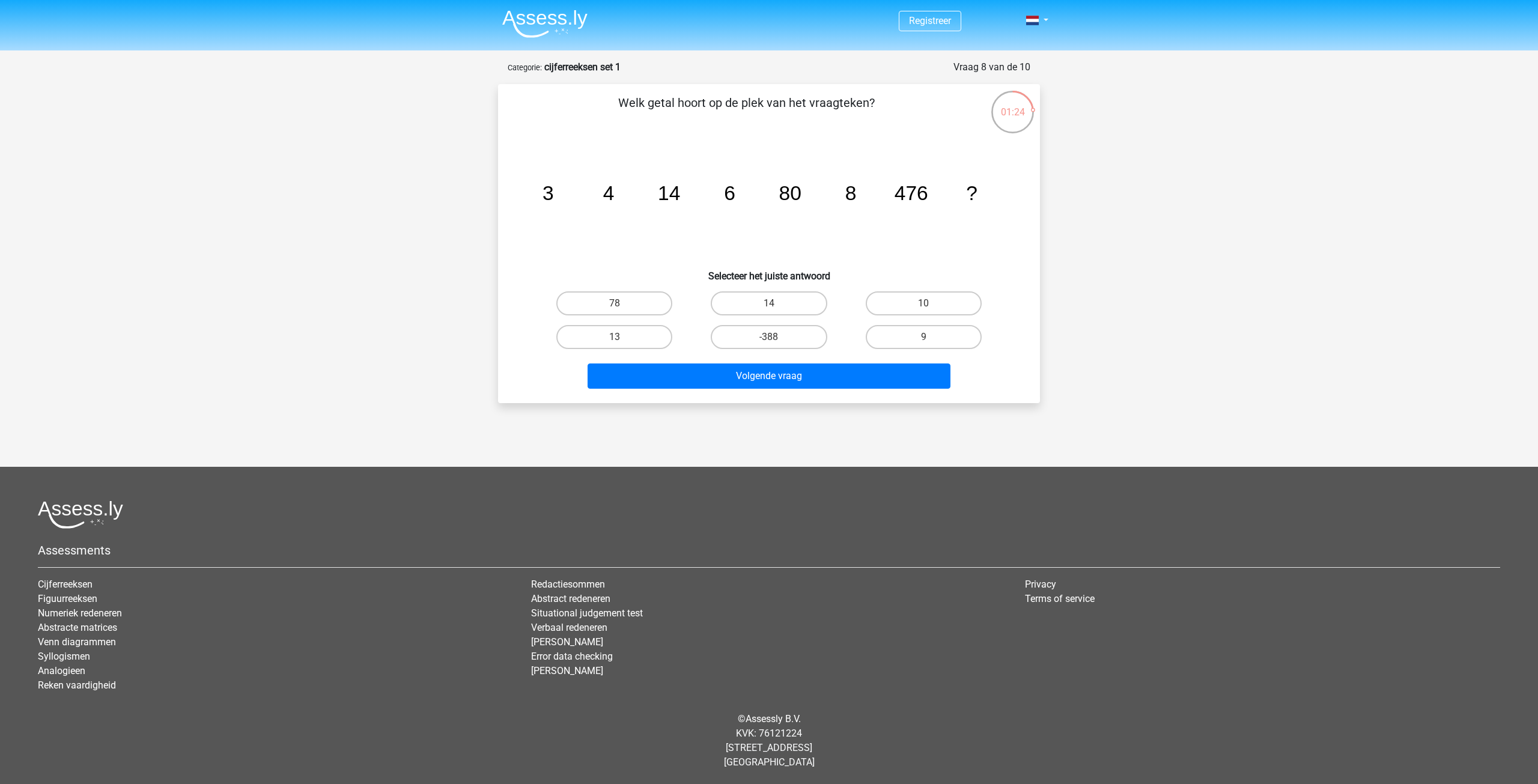
click at [772, 304] on input "14" at bounding box center [772, 307] width 8 height 8
radio input "true"
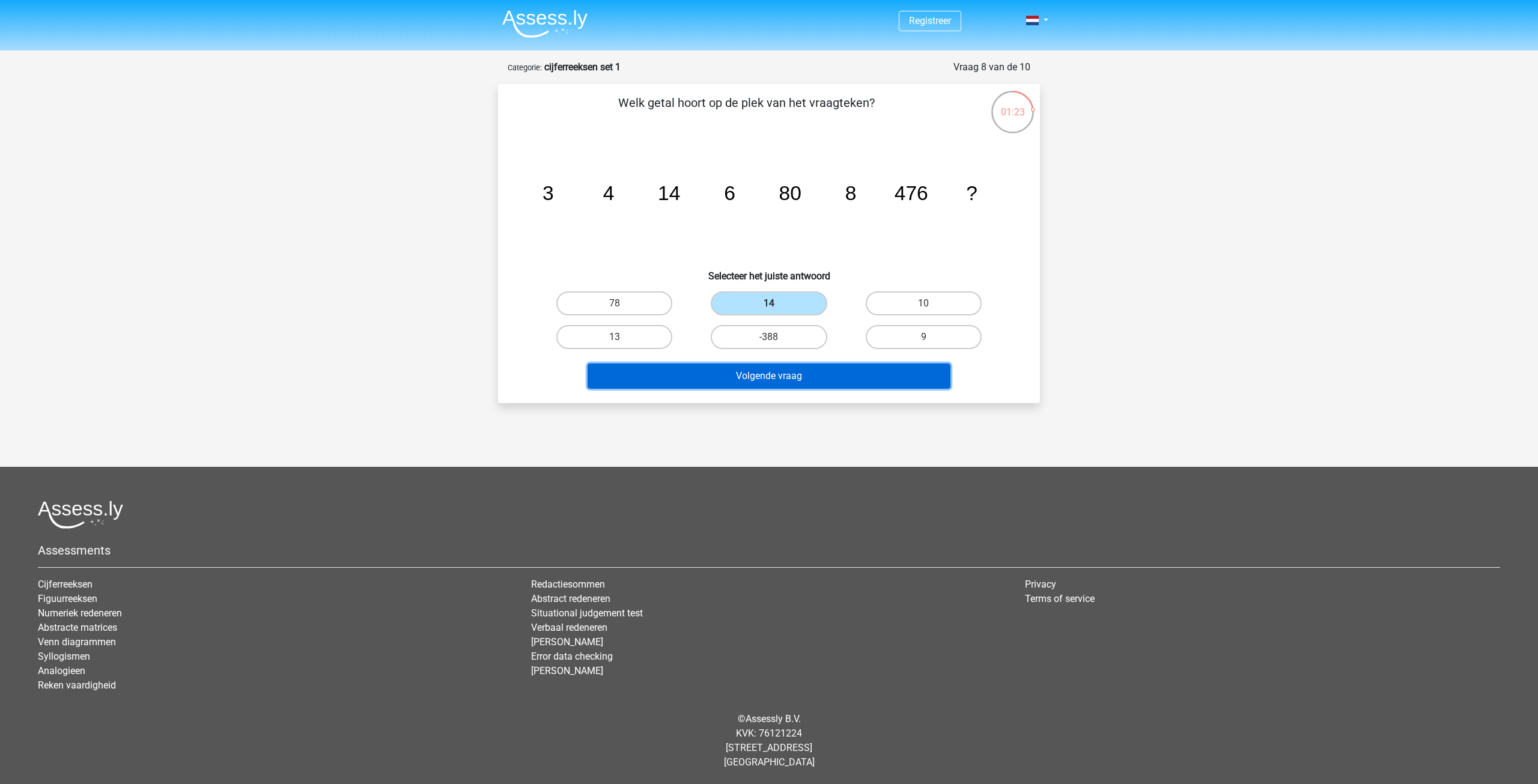
click at [807, 377] on button "Volgende vraag" at bounding box center [769, 376] width 364 height 25
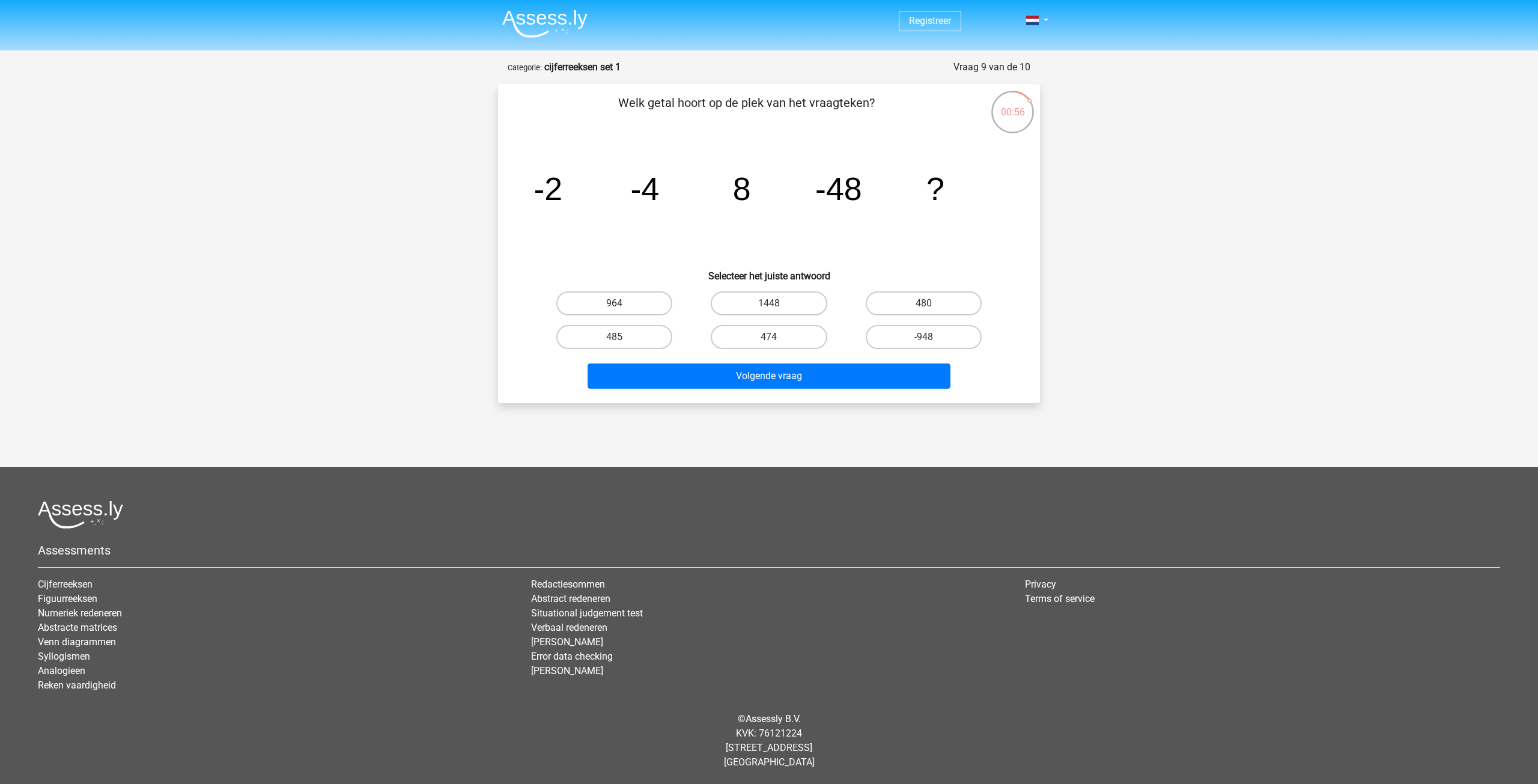
drag, startPoint x: 634, startPoint y: 303, endPoint x: 649, endPoint y: 310, distance: 16.6
click at [635, 303] on label "964" at bounding box center [614, 303] width 116 height 24
click at [622, 303] on input "964" at bounding box center [618, 307] width 8 height 8
radio input "true"
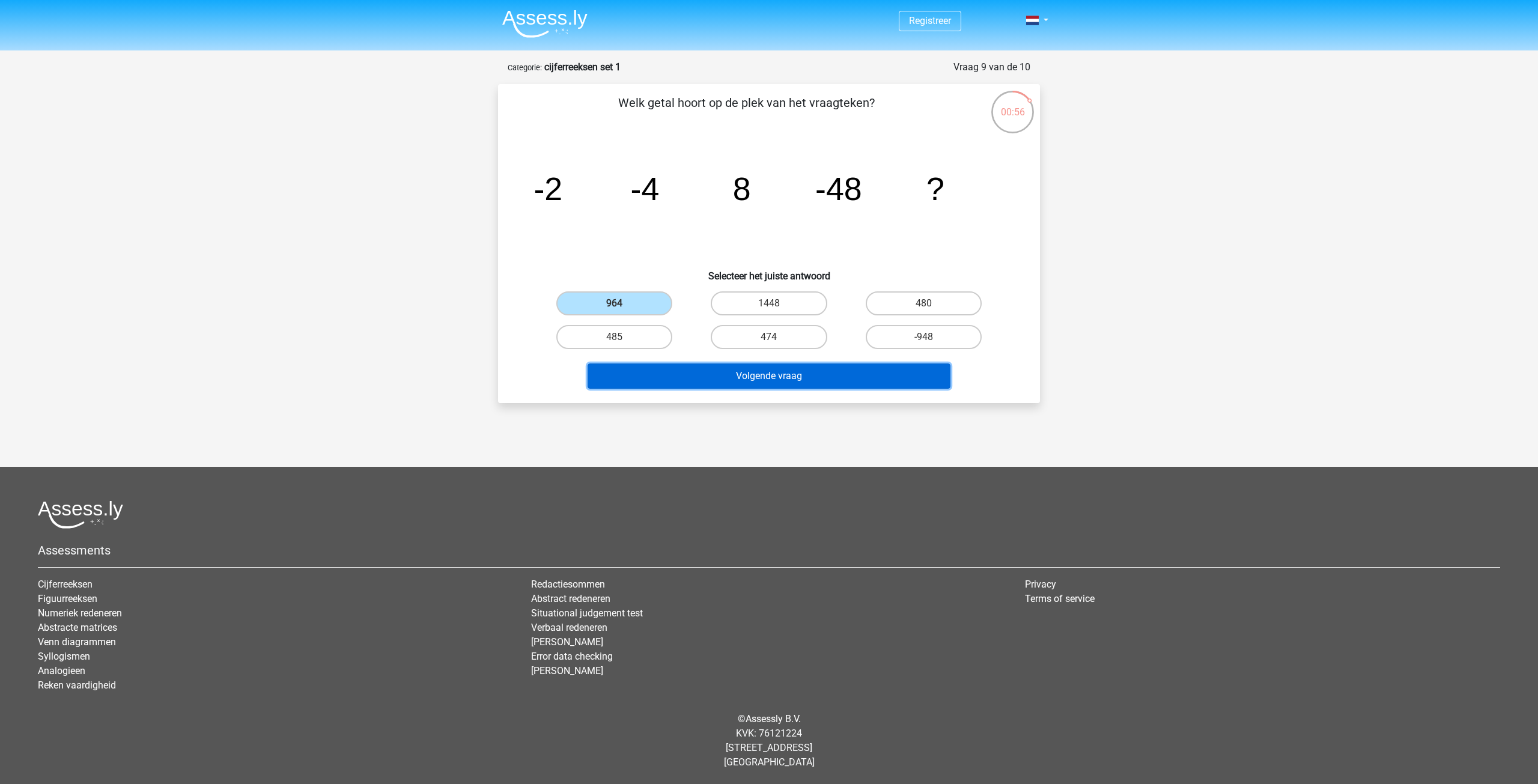
click at [777, 379] on button "Volgende vraag" at bounding box center [769, 376] width 364 height 25
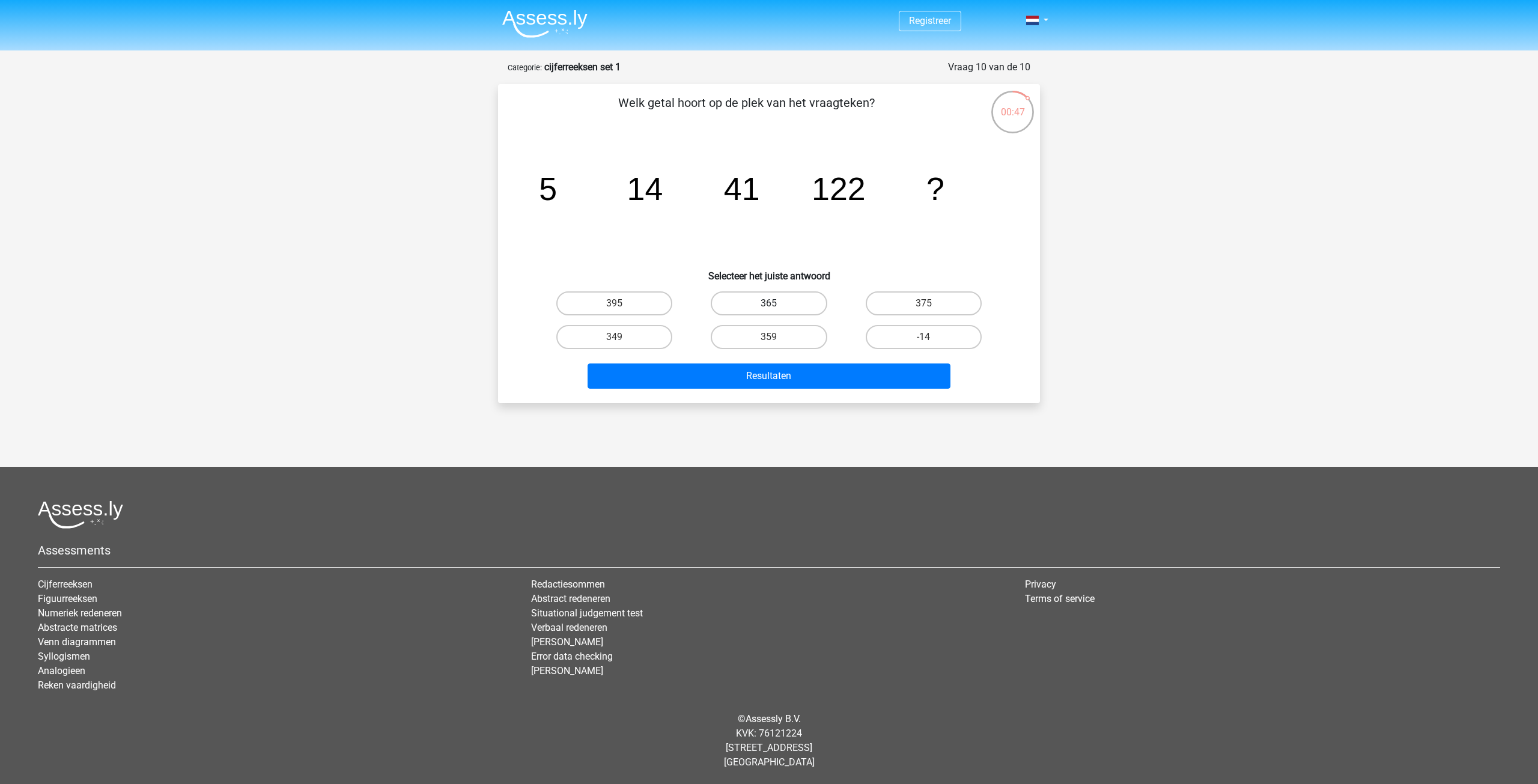
click at [800, 307] on label "365" at bounding box center [768, 303] width 116 height 24
click at [777, 307] on input "365" at bounding box center [772, 307] width 8 height 8
radio input "true"
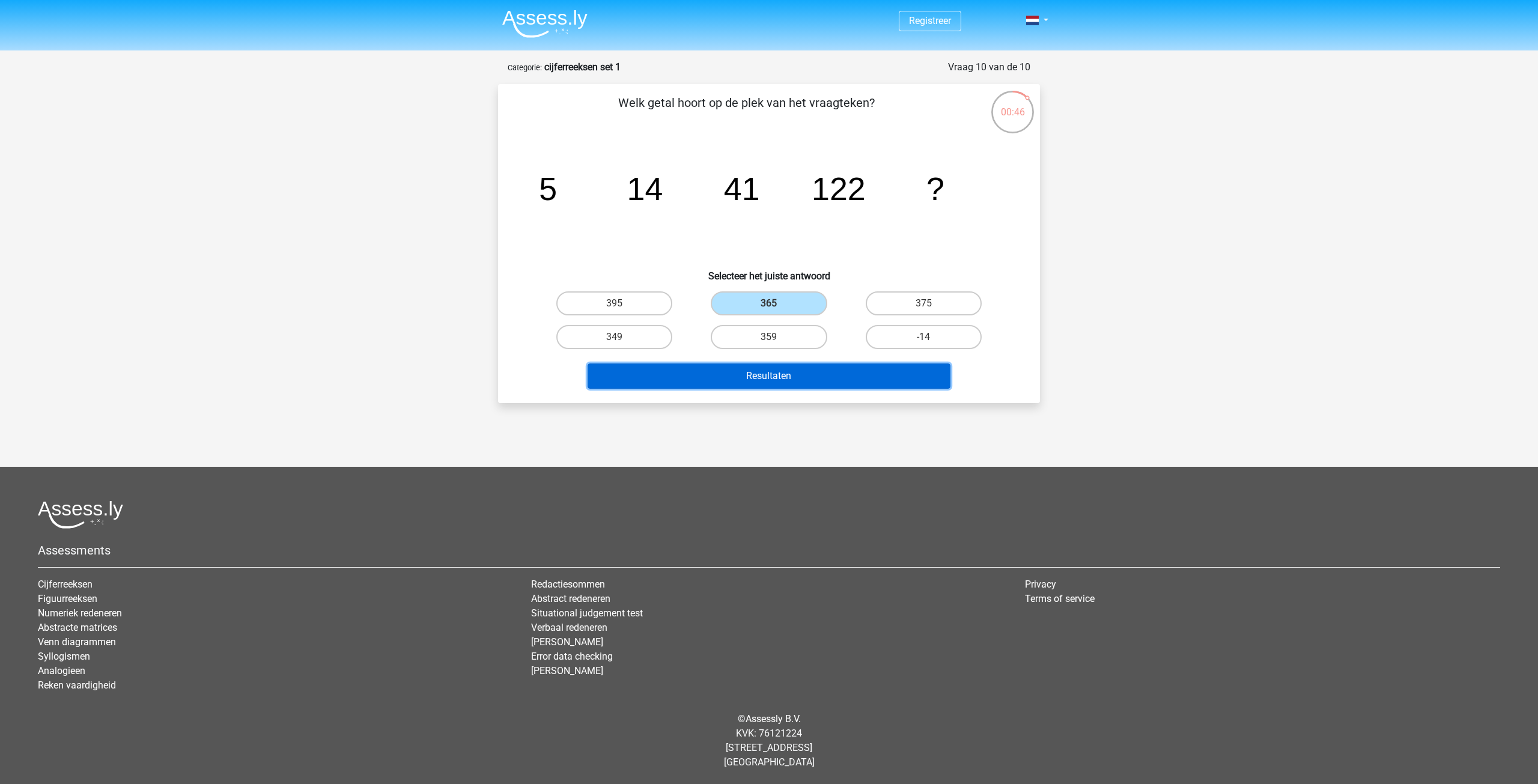
click at [856, 366] on button "Resultaten" at bounding box center [769, 376] width 364 height 25
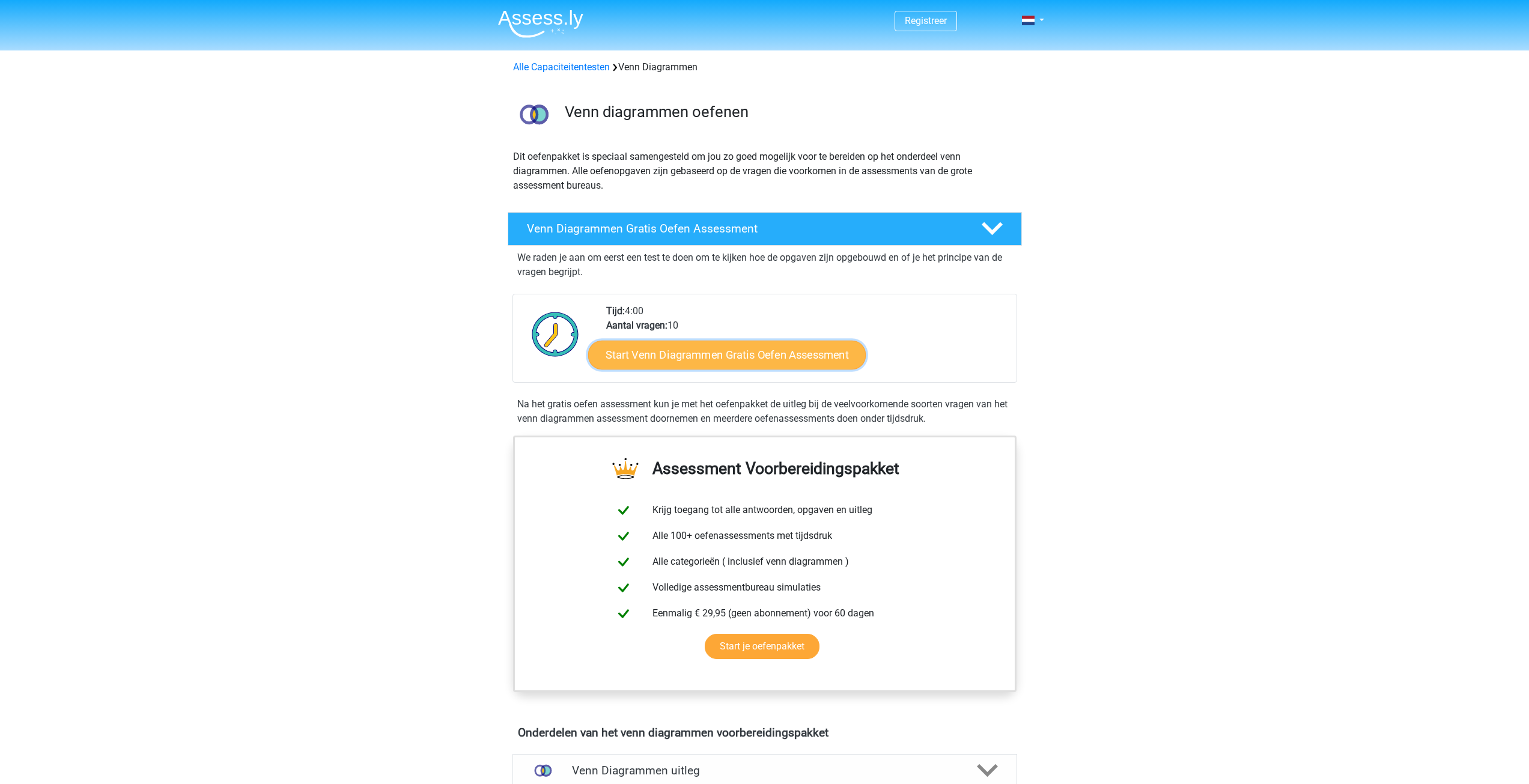
click at [734, 357] on link "Start Venn Diagrammen Gratis Oefen Assessment" at bounding box center [726, 355] width 277 height 29
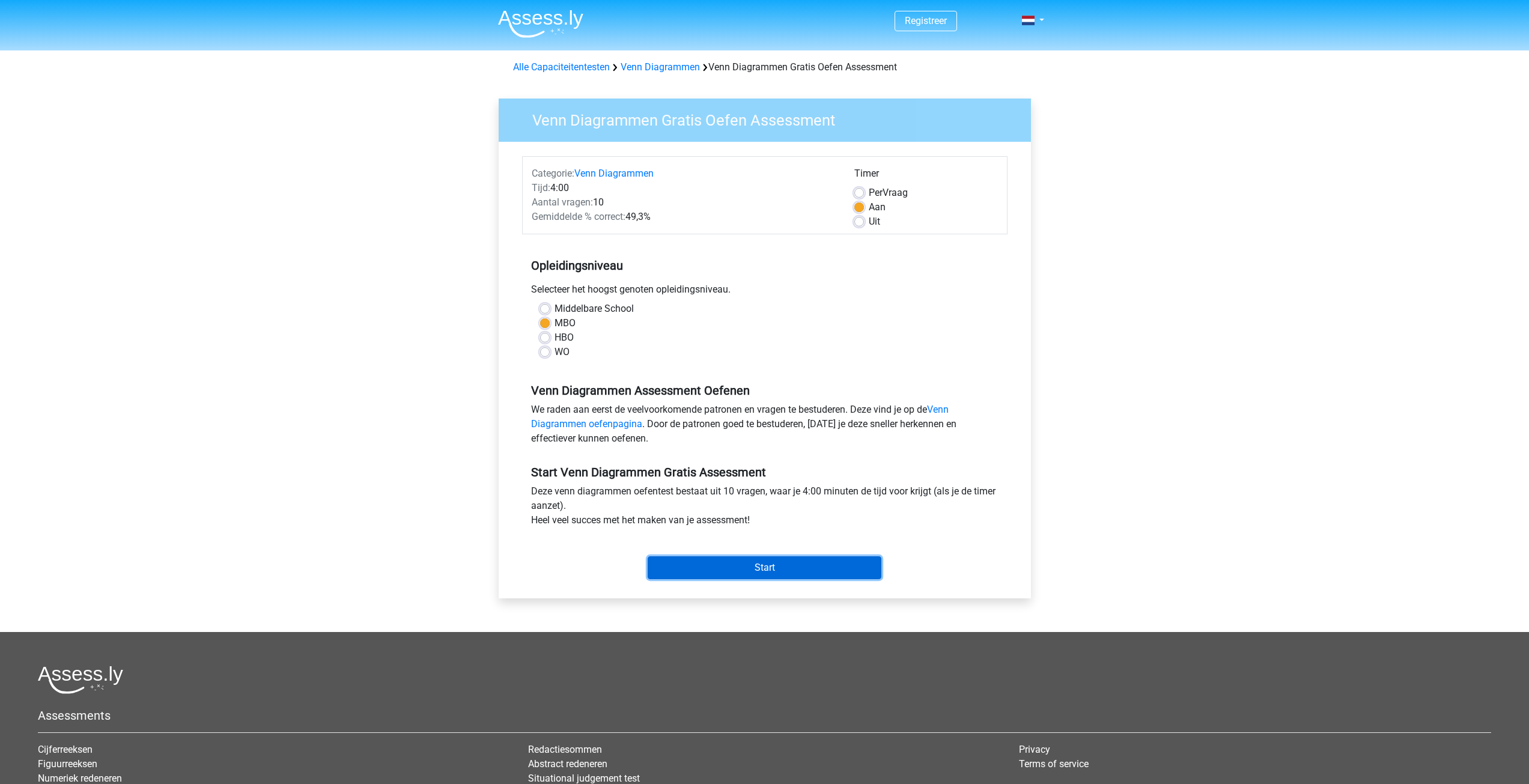
click at [784, 561] on input "Start" at bounding box center [764, 567] width 233 height 23
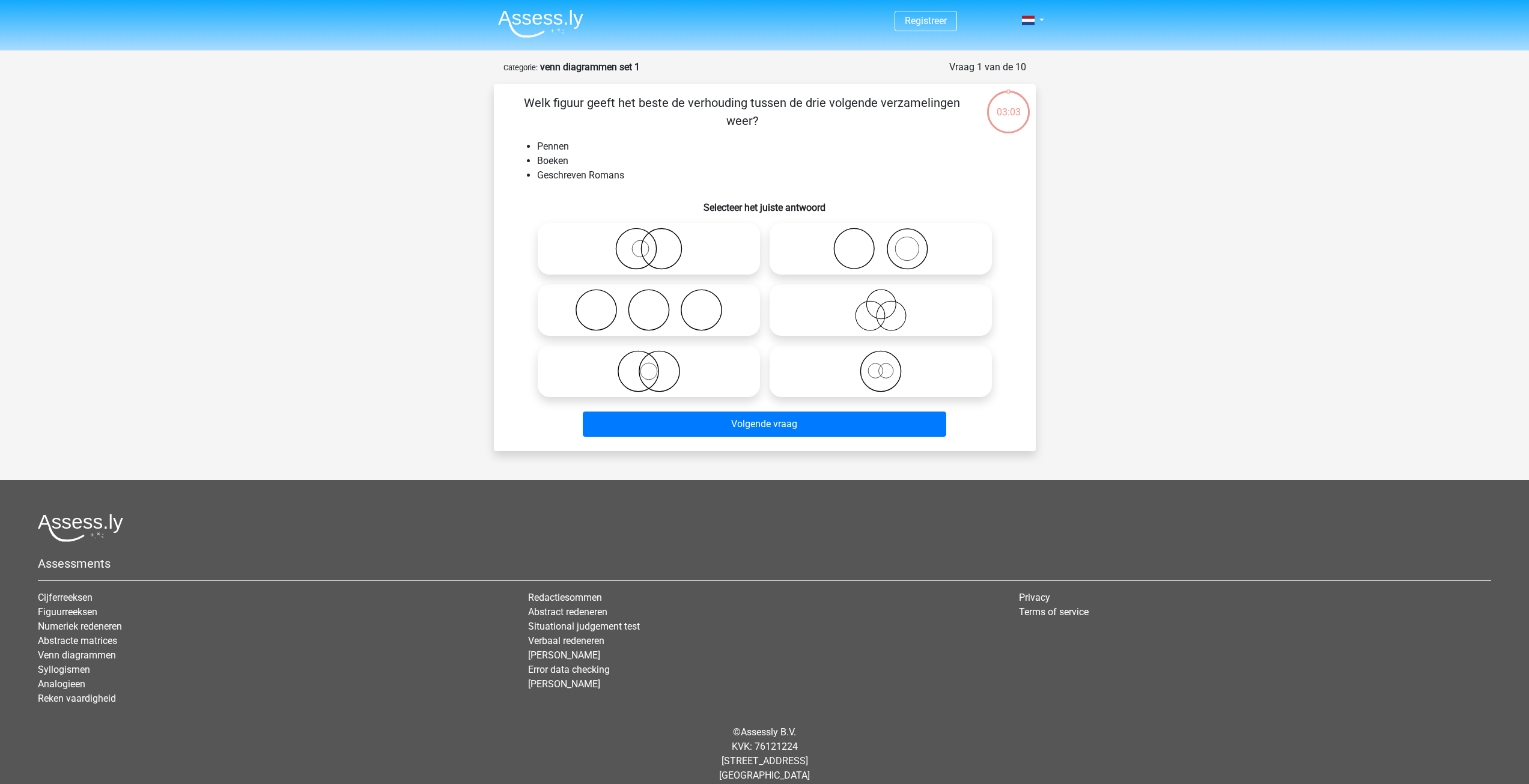
click at [880, 253] on icon at bounding box center [881, 249] width 213 height 42
click at [881, 242] on input "radio" at bounding box center [884, 238] width 8 height 8
radio input "true"
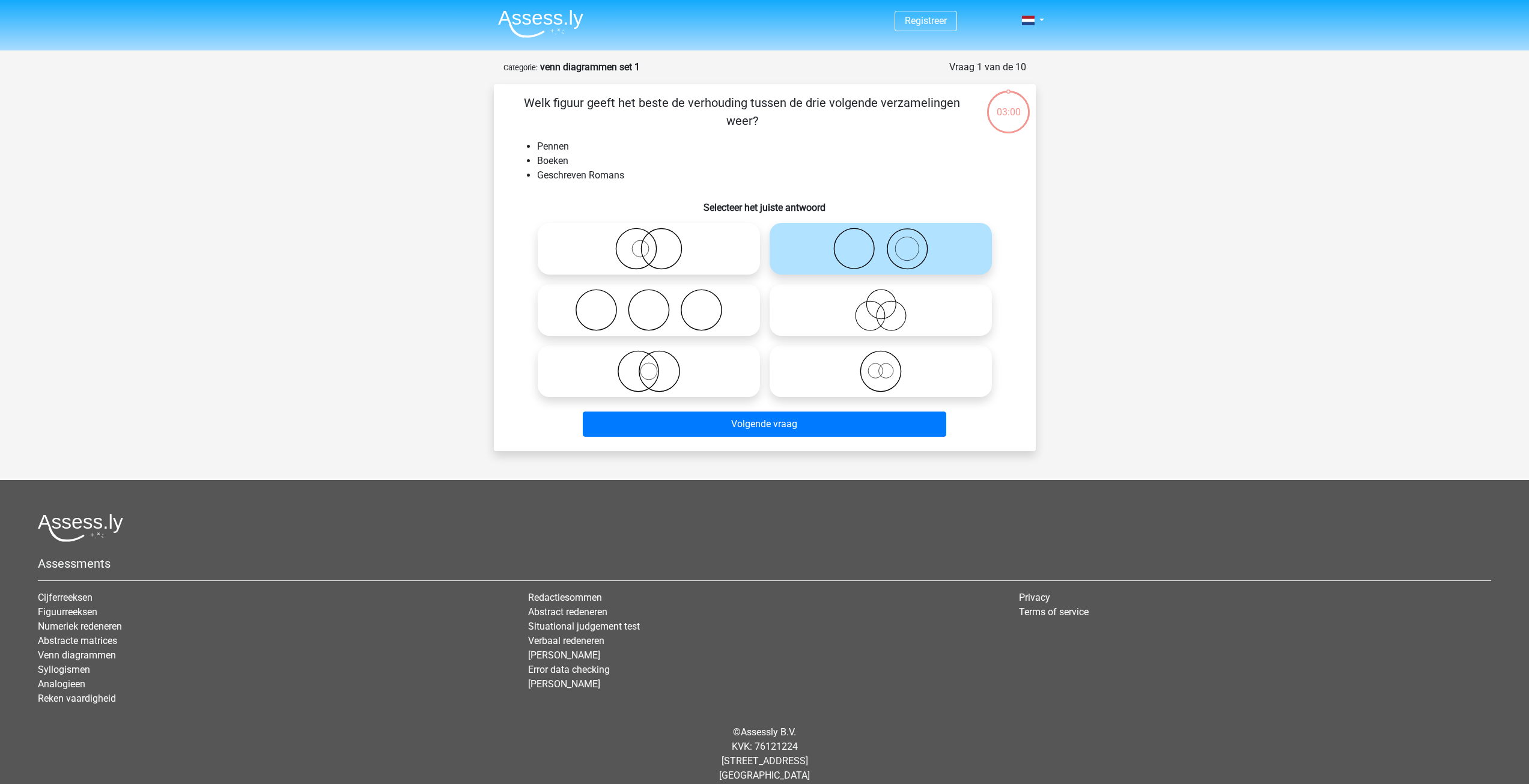
click at [657, 257] on icon at bounding box center [648, 249] width 213 height 42
click at [657, 242] on input "radio" at bounding box center [653, 238] width 8 height 8
radio input "true"
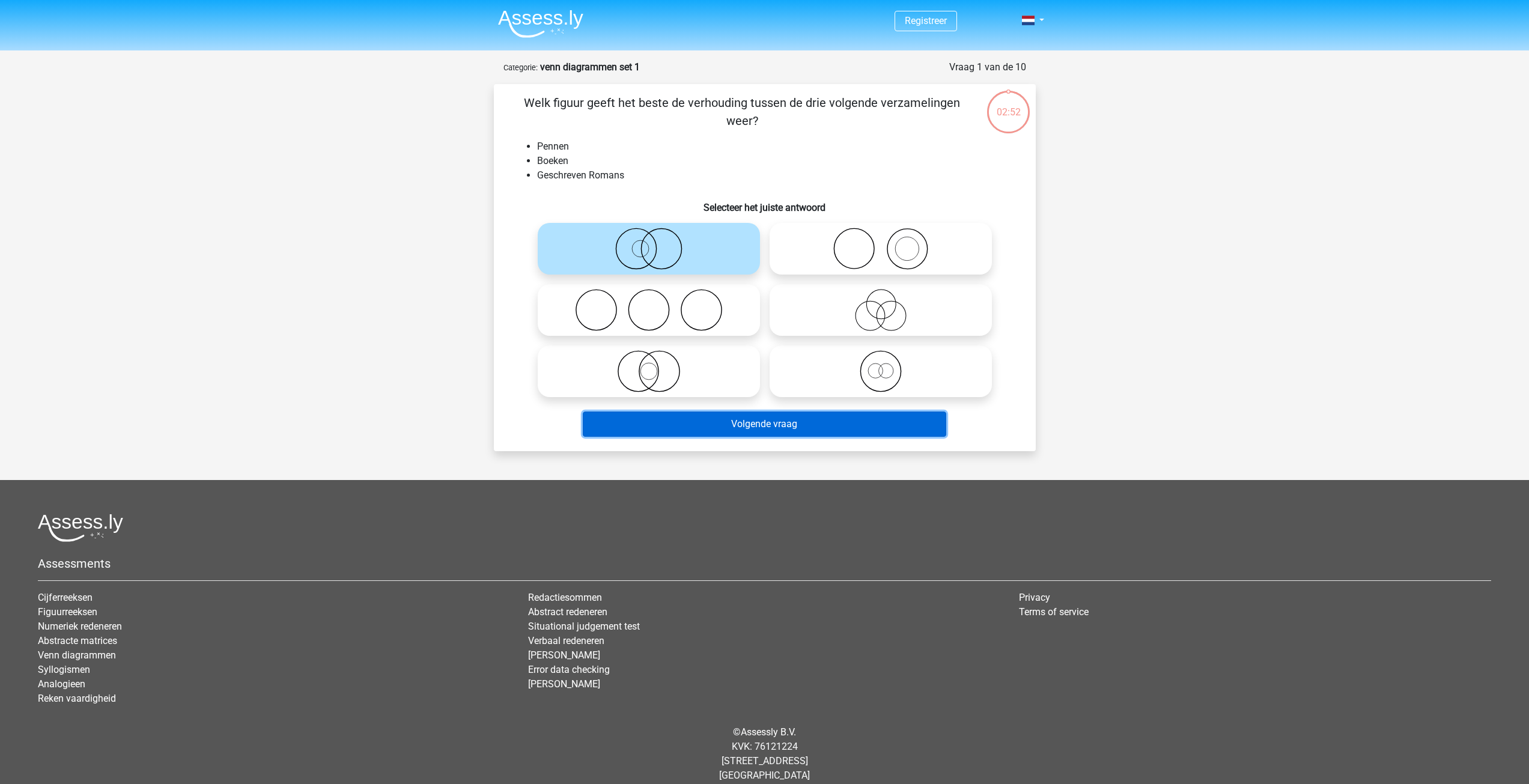
click at [702, 423] on button "Volgende vraag" at bounding box center [764, 424] width 364 height 25
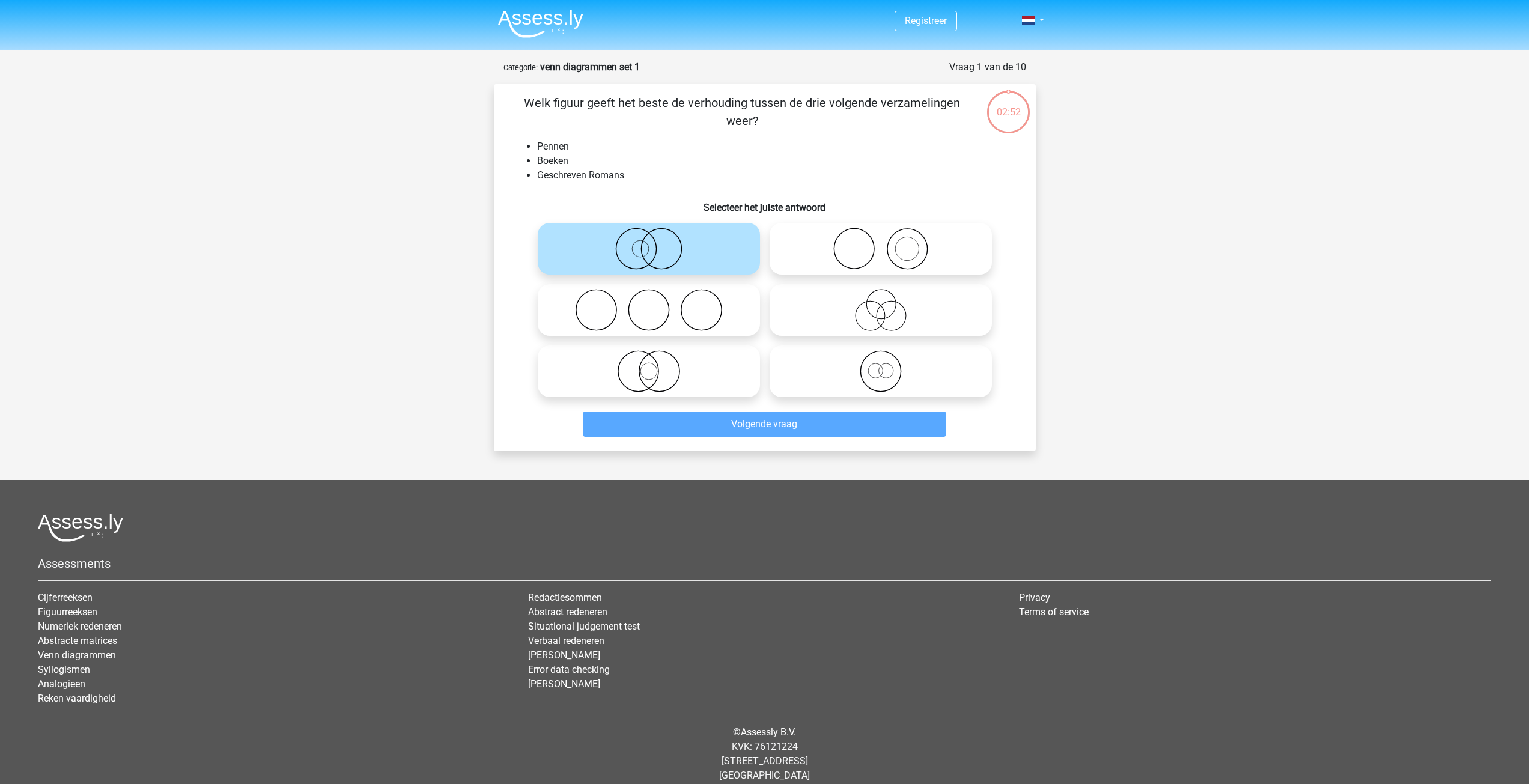
scroll to position [13, 0]
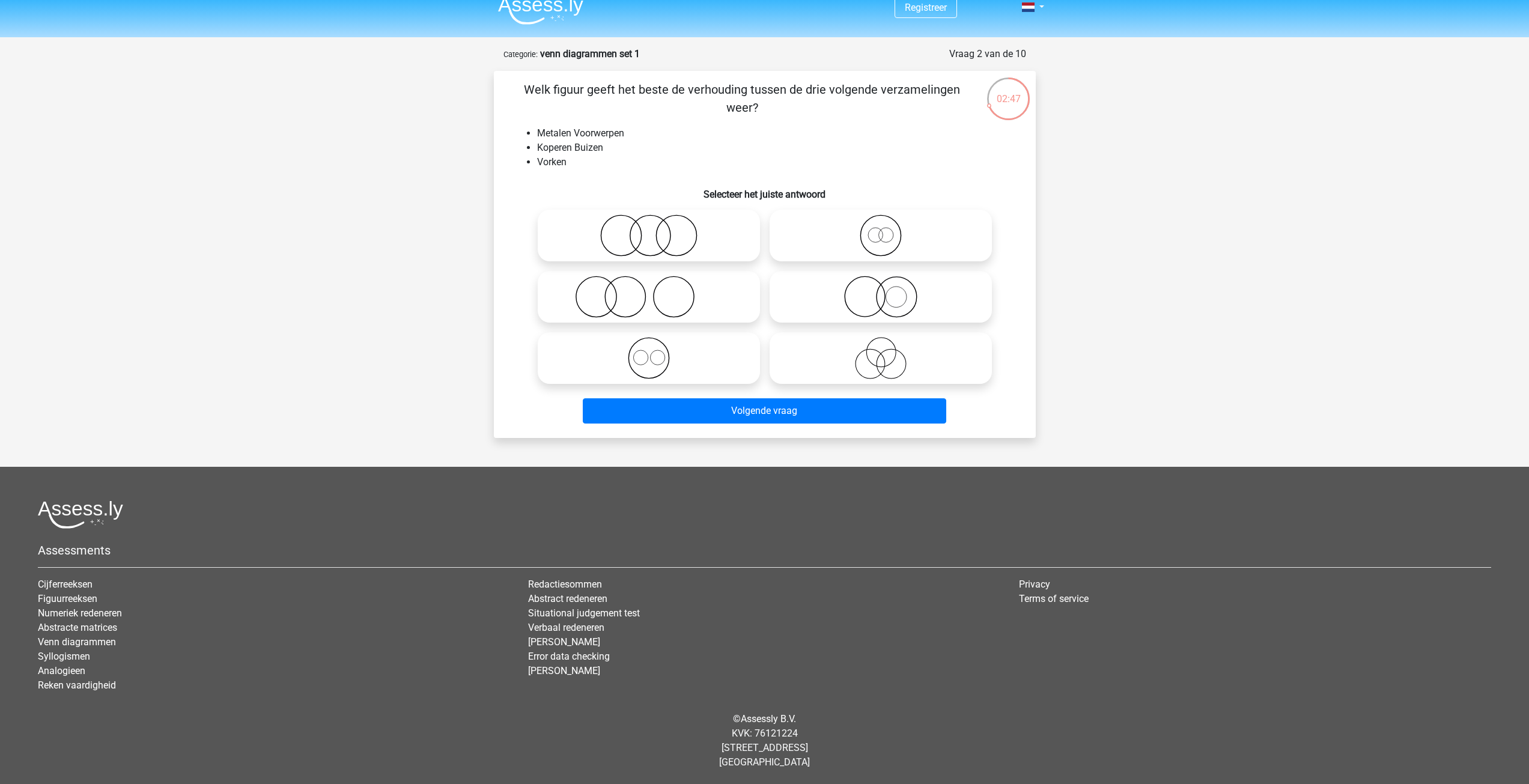
click at [635, 242] on icon at bounding box center [648, 235] width 213 height 42
click at [649, 229] on input "radio" at bounding box center [653, 225] width 8 height 8
radio input "true"
drag, startPoint x: 621, startPoint y: 143, endPoint x: 538, endPoint y: 143, distance: 83.0
click at [538, 143] on li "Koperen Buizen" at bounding box center [776, 147] width 479 height 14
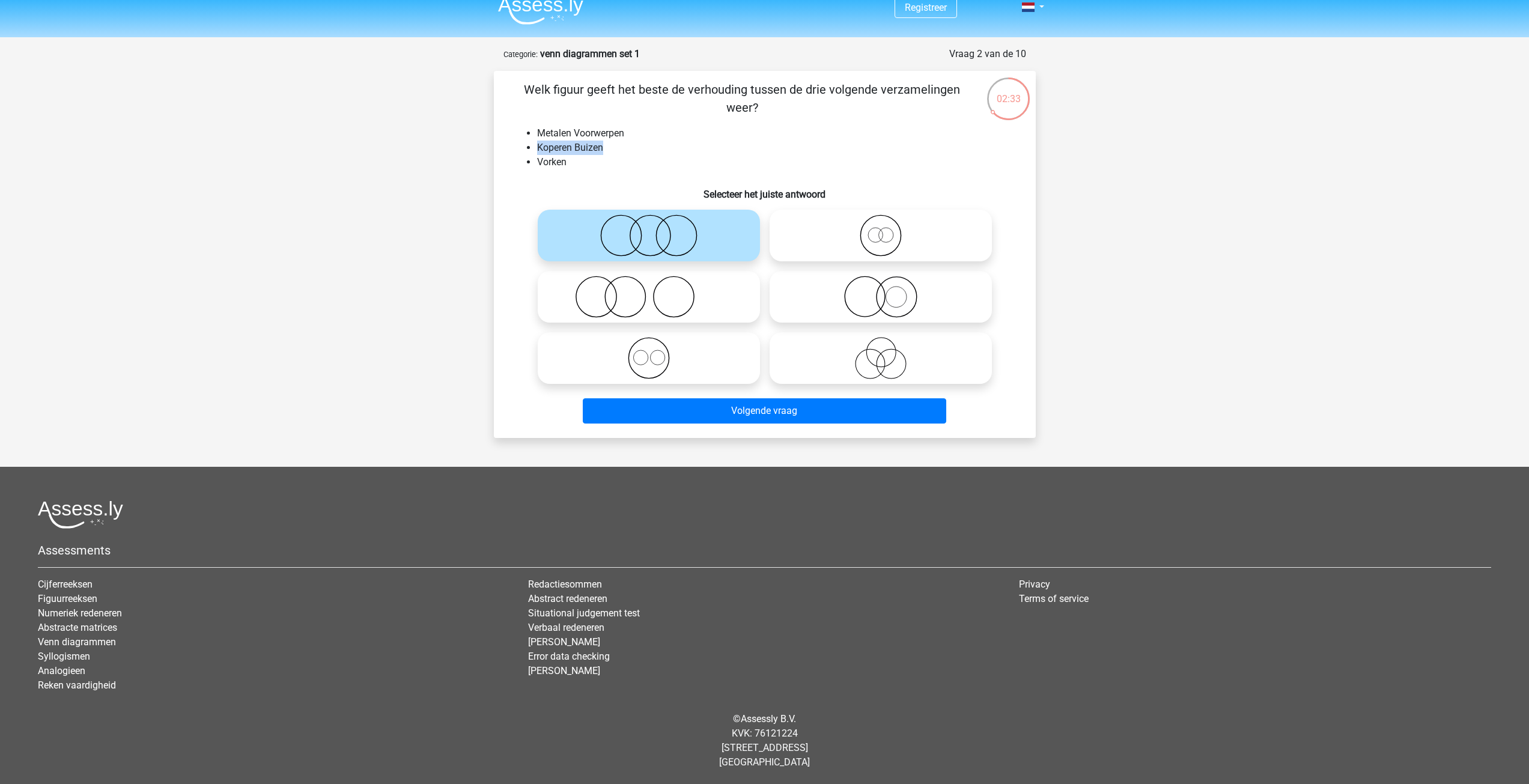
copy li "Koperen Buizen"
click at [684, 125] on div "Welk figuur geeft het beste de verhouding tussen de drie volgende verzamelingen…" at bounding box center [764, 255] width 532 height 348
drag, startPoint x: 633, startPoint y: 131, endPoint x: 548, endPoint y: 125, distance: 85.2
click at [539, 120] on div "Welk figuur geeft het beste de verhouding tussen de drie volgende verzamelingen…" at bounding box center [764, 255] width 532 height 348
copy li "Metalen Voorwerpen"
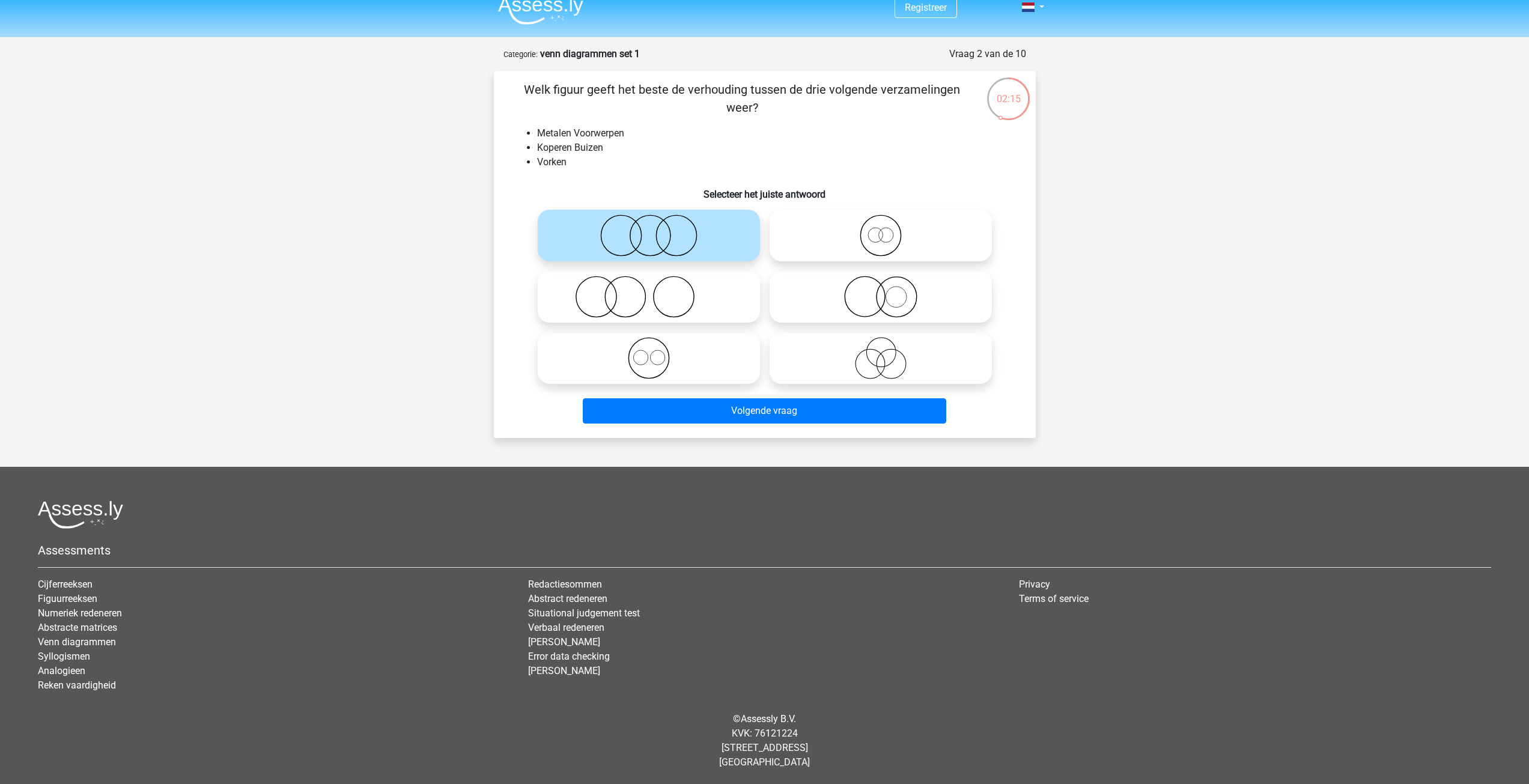
click at [616, 160] on li "Vorken" at bounding box center [776, 162] width 479 height 14
click at [674, 240] on icon at bounding box center [648, 235] width 213 height 42
click at [657, 229] on input "radio" at bounding box center [653, 225] width 8 height 8
click at [798, 422] on button "Volgende vraag" at bounding box center [764, 411] width 364 height 25
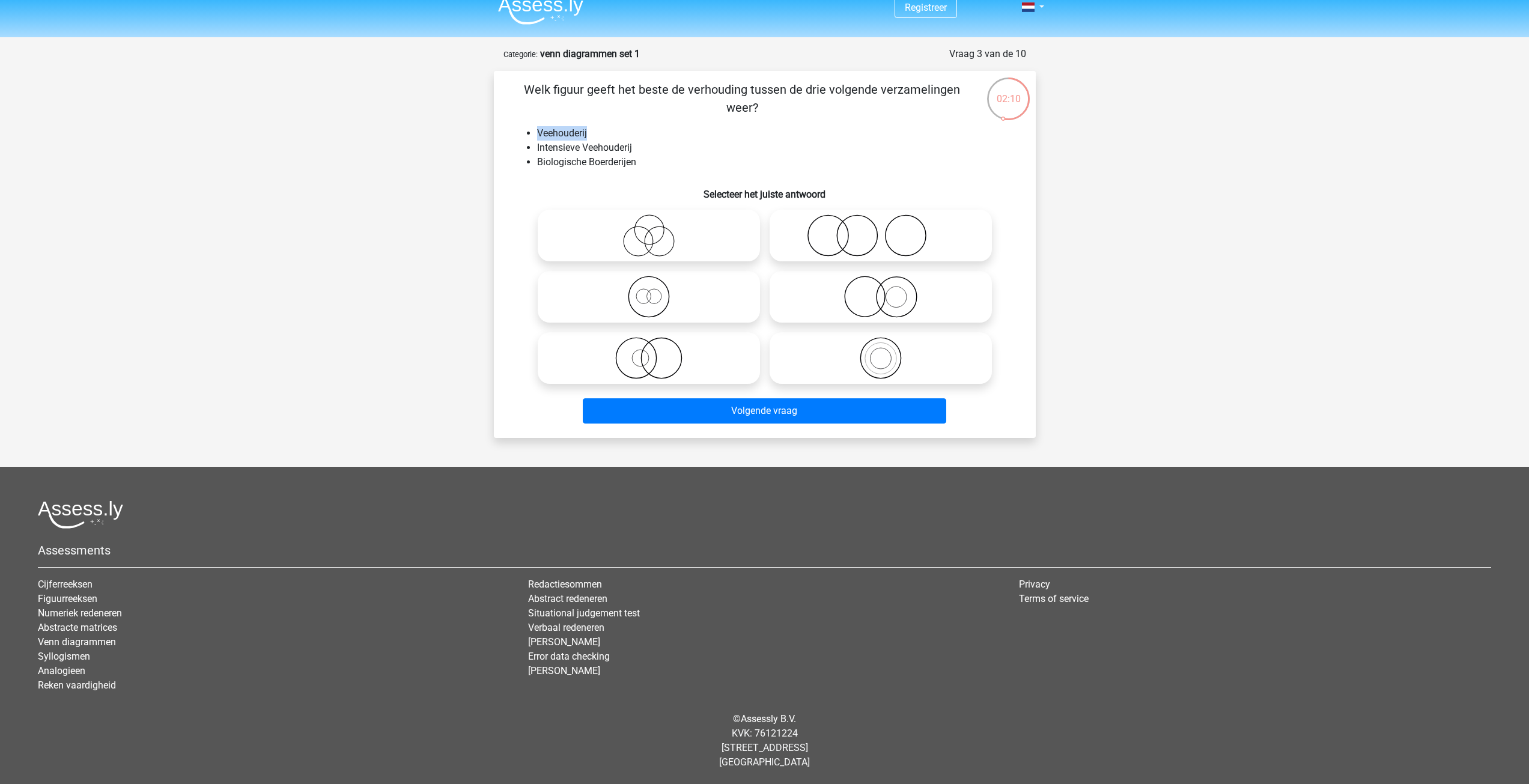
drag, startPoint x: 601, startPoint y: 131, endPoint x: 561, endPoint y: 124, distance: 40.6
click at [538, 125] on div "Welk figuur geeft het beste de verhouding tussen de drie volgende verzamelingen…" at bounding box center [764, 255] width 532 height 348
copy li "Veehouderij"
drag, startPoint x: 620, startPoint y: 51, endPoint x: 563, endPoint y: 48, distance: 57.1
click at [563, 48] on strong "venn diagrammen set 1" at bounding box center [590, 53] width 100 height 12
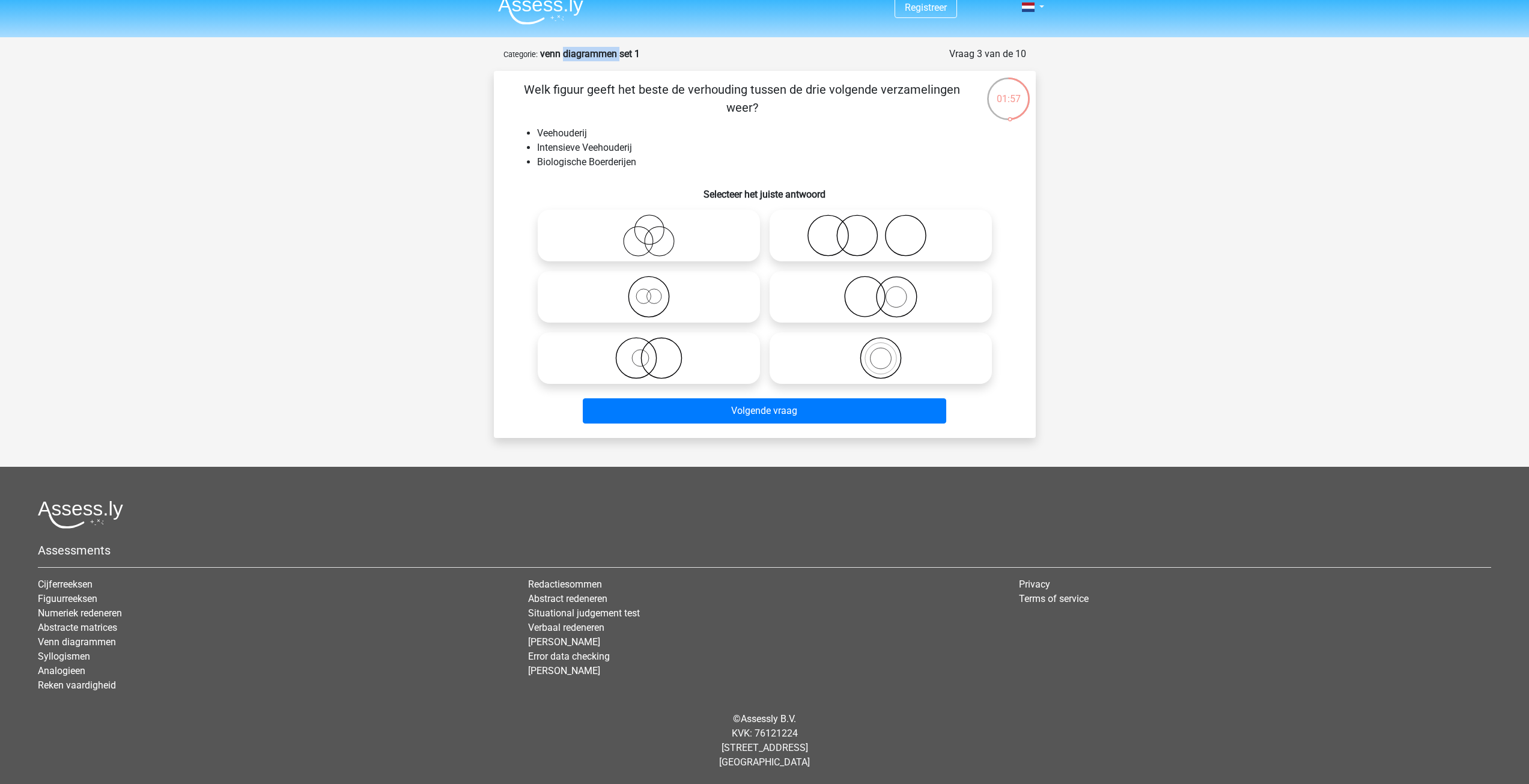
copy strong "diagrammen"
